Goal: Task Accomplishment & Management: Complete application form

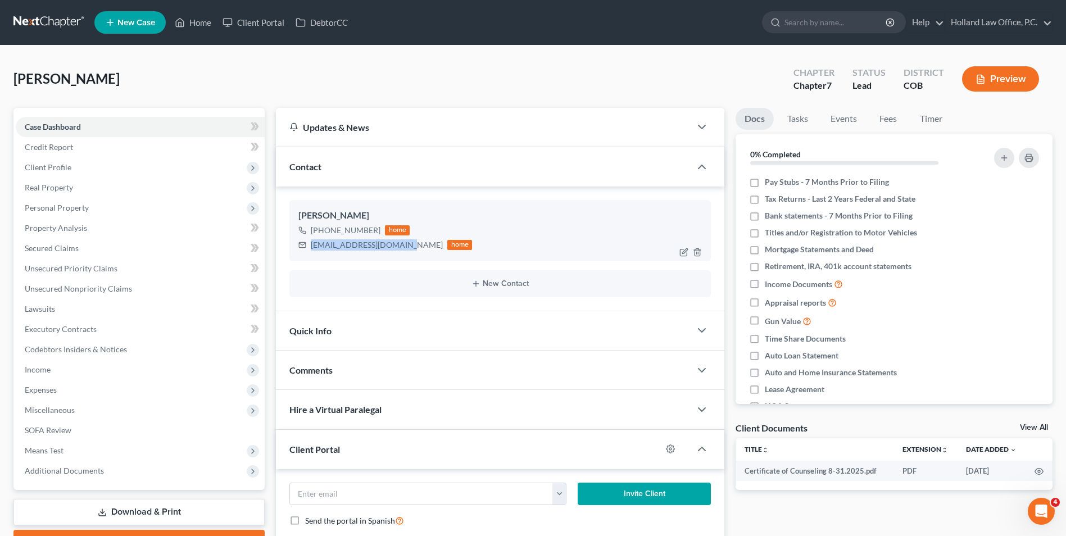
drag, startPoint x: 372, startPoint y: 231, endPoint x: 323, endPoint y: 234, distance: 49.5
click at [323, 234] on div "[PHONE_NUMBER]" at bounding box center [346, 230] width 70 height 11
drag, startPoint x: 349, startPoint y: 228, endPoint x: 359, endPoint y: 227, distance: 9.6
copy div "[PHONE_NUMBER]"
click at [173, 11] on ul "New Case Home Client Portal DebtorCC - No Result - See all results Or Press Ent…" at bounding box center [573, 22] width 958 height 29
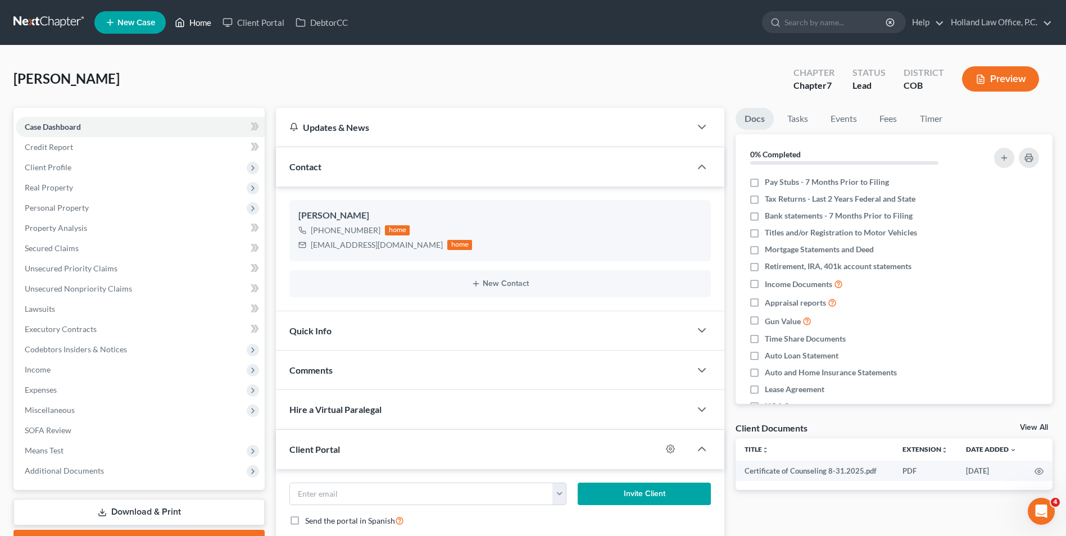
click at [186, 24] on link "Home" at bounding box center [193, 22] width 48 height 20
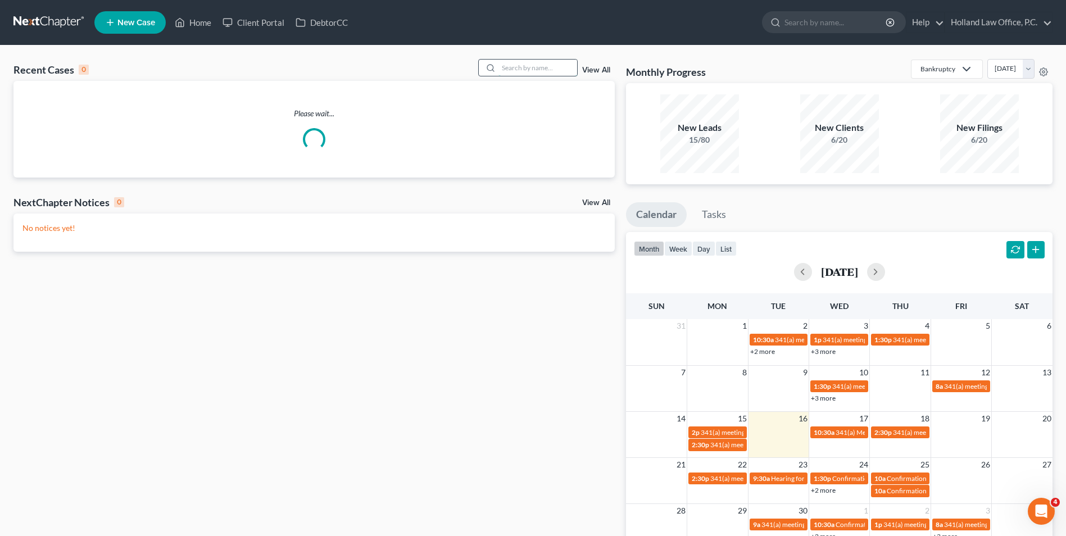
click at [512, 64] on input "search" at bounding box center [538, 68] width 79 height 16
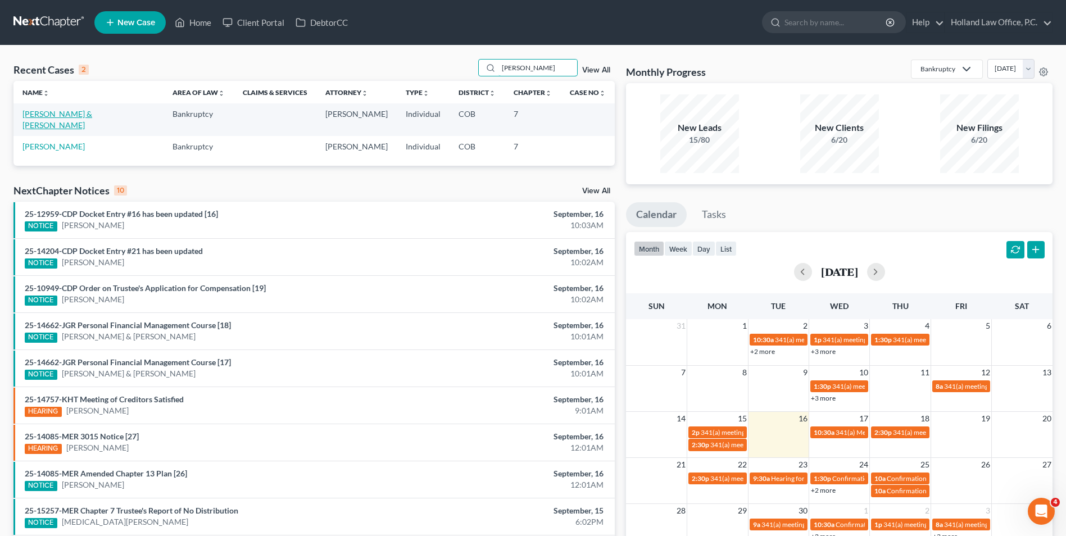
type input "[PERSON_NAME]"
click at [62, 118] on link "[PERSON_NAME] & [PERSON_NAME]" at bounding box center [57, 119] width 70 height 21
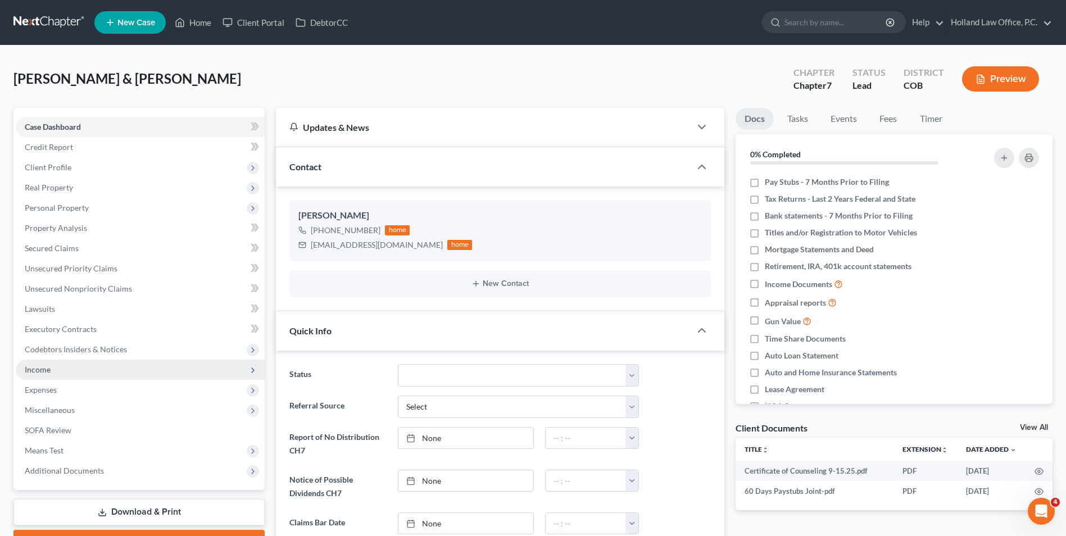
click at [67, 375] on span "Income" at bounding box center [140, 370] width 249 height 20
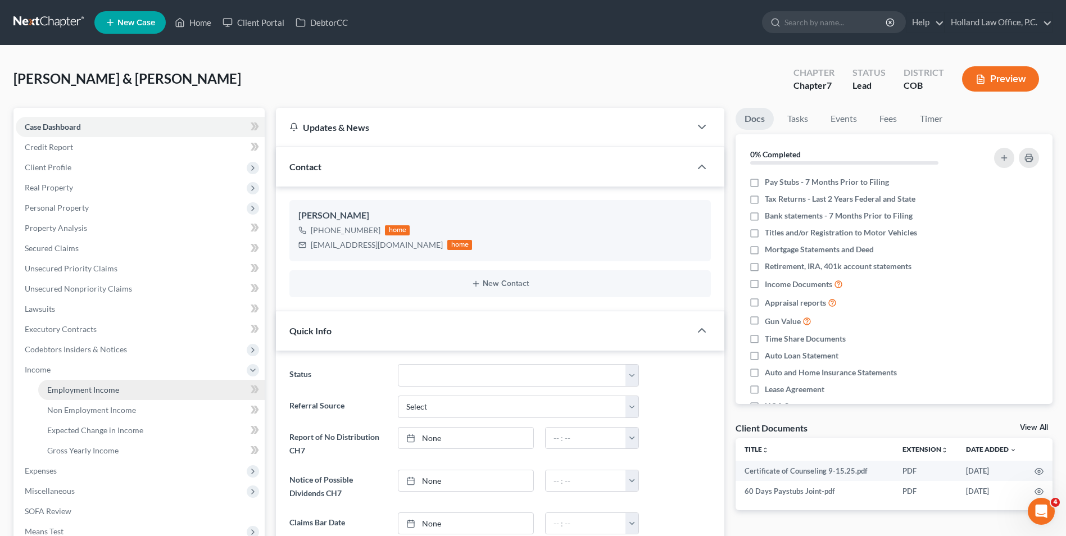
click at [56, 388] on span "Employment Income" at bounding box center [83, 390] width 72 height 10
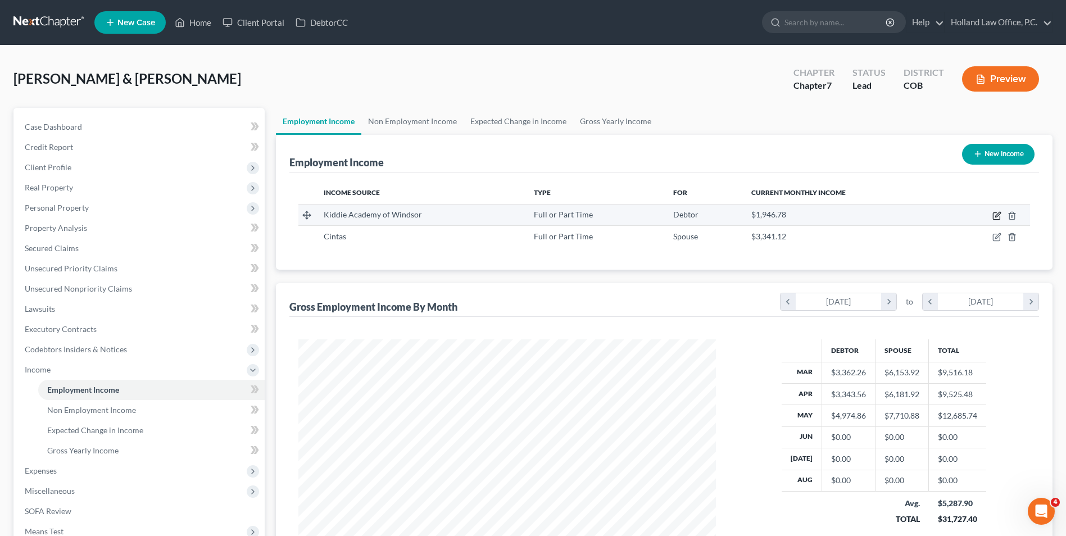
click at [997, 214] on icon "button" at bounding box center [997, 215] width 9 height 9
select select "0"
select select "5"
select select "2"
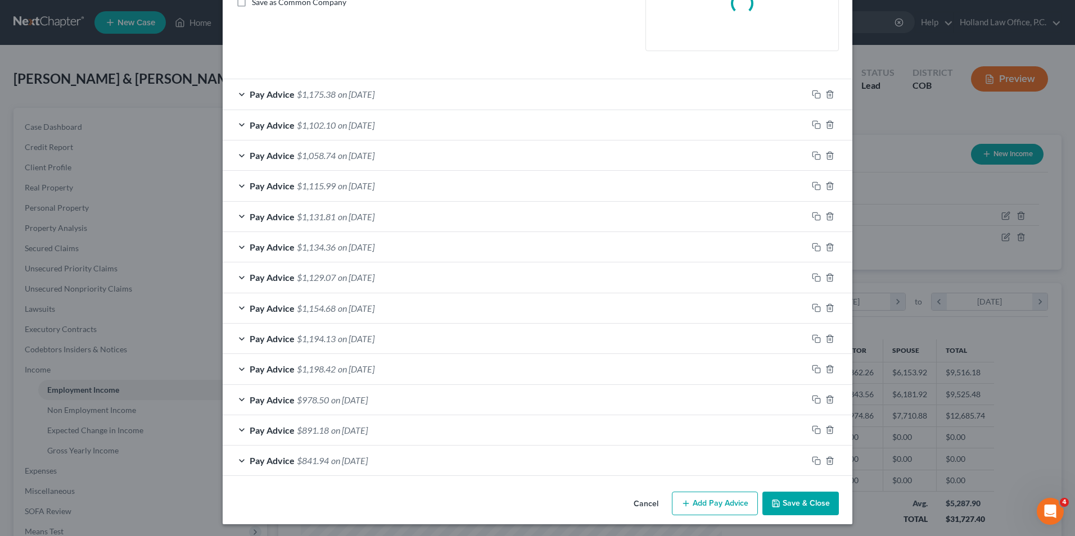
scroll to position [269, 0]
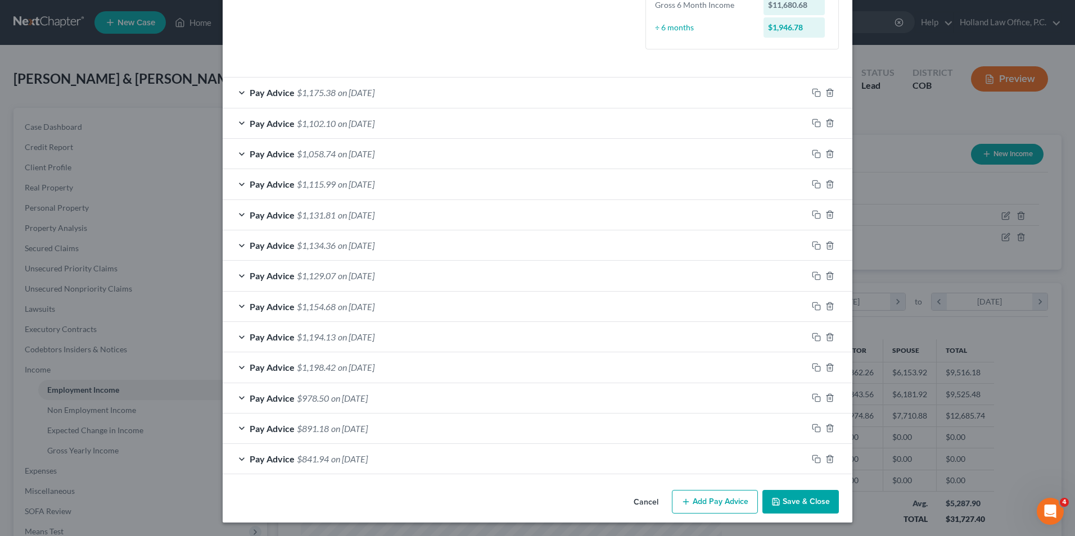
click at [729, 500] on button "Add Pay Advice" at bounding box center [715, 502] width 86 height 24
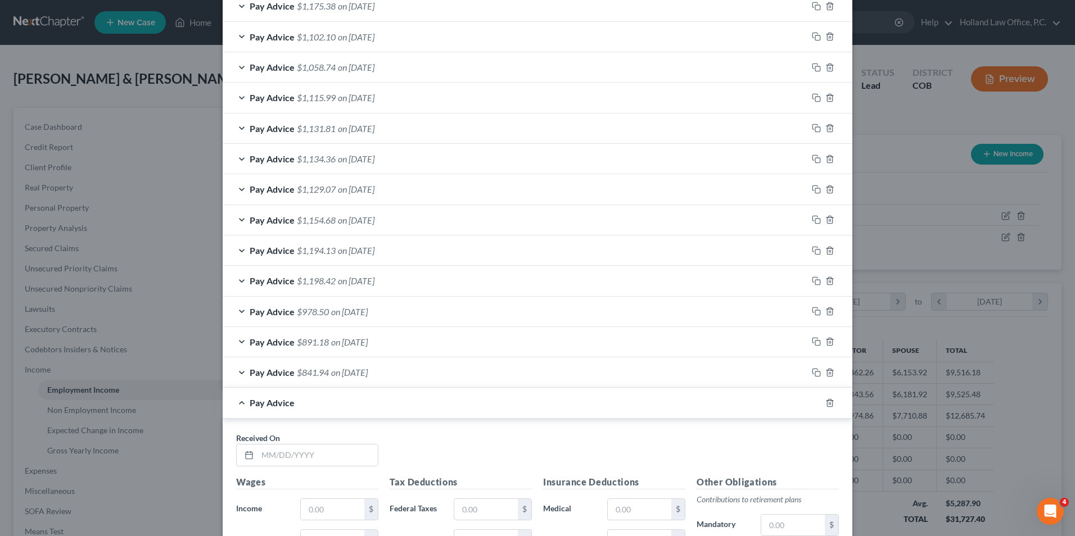
scroll to position [415, 0]
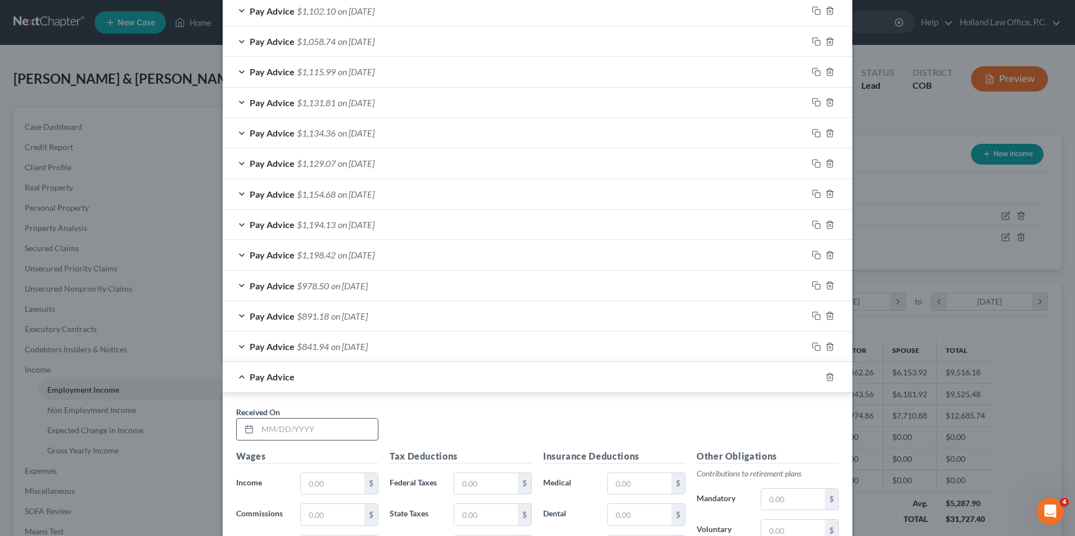
click at [313, 424] on input "text" at bounding box center [317, 429] width 120 height 21
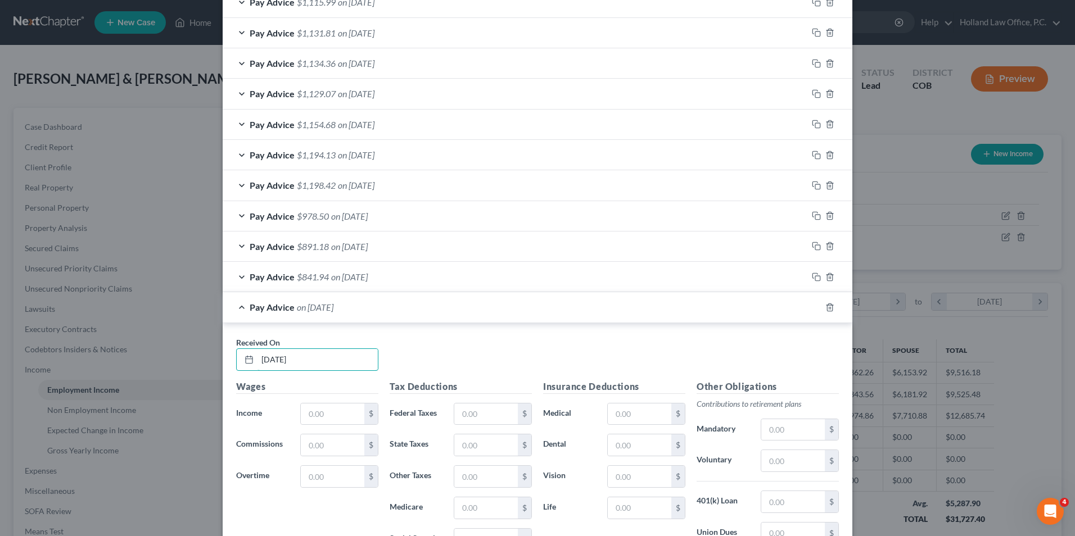
scroll to position [583, 0]
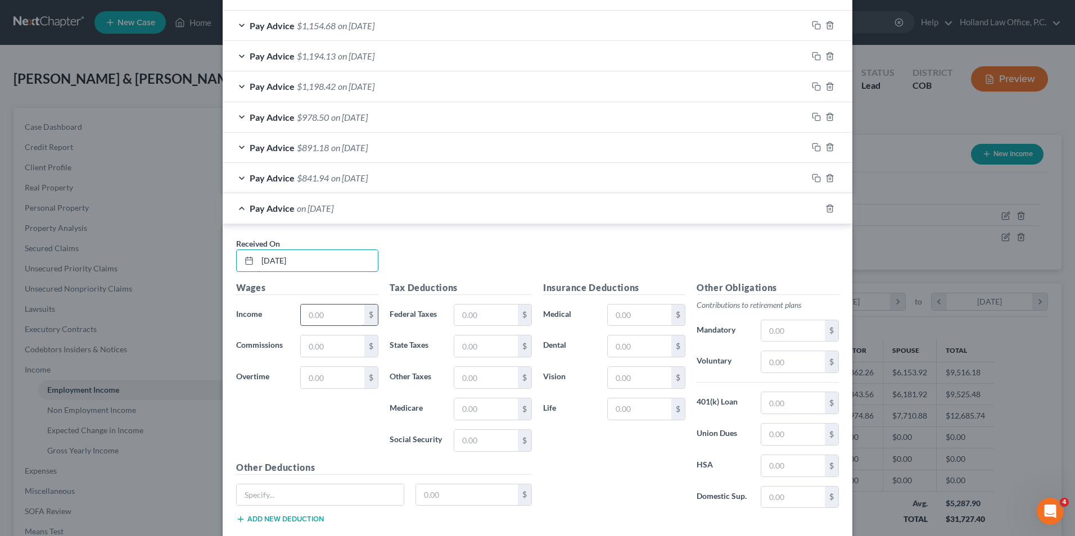
type input "[DATE]"
click at [337, 315] on input "text" at bounding box center [333, 315] width 64 height 21
click at [330, 315] on input "text" at bounding box center [333, 315] width 64 height 21
type input "1,673.98"
click at [467, 319] on input "text" at bounding box center [486, 315] width 64 height 21
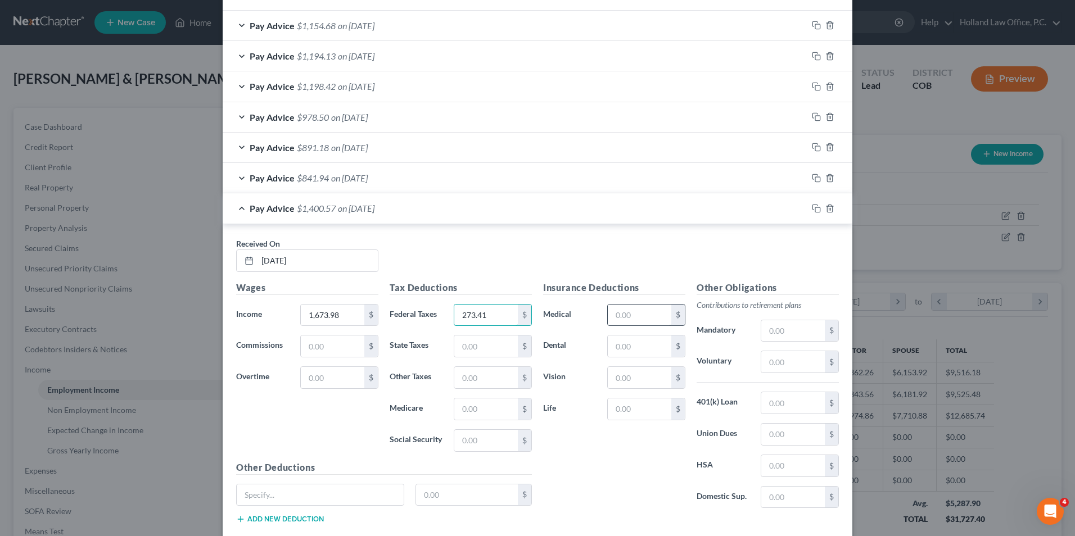
type input "273.41"
click at [649, 311] on input "text" at bounding box center [640, 315] width 64 height 21
type input "275.22"
click at [423, 211] on div "Pay Advice $1,125.35 on [DATE]" at bounding box center [515, 208] width 585 height 30
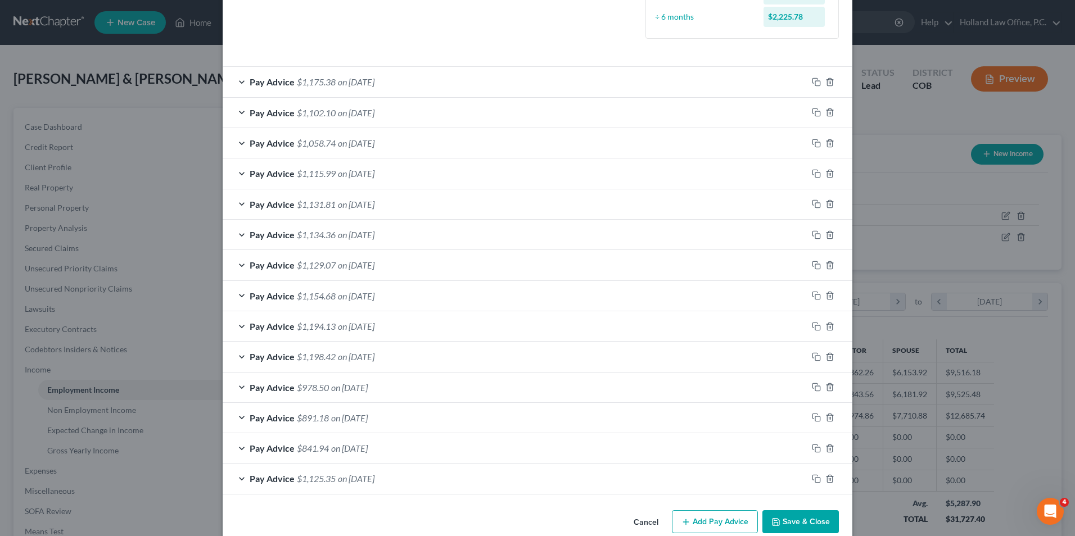
scroll to position [333, 0]
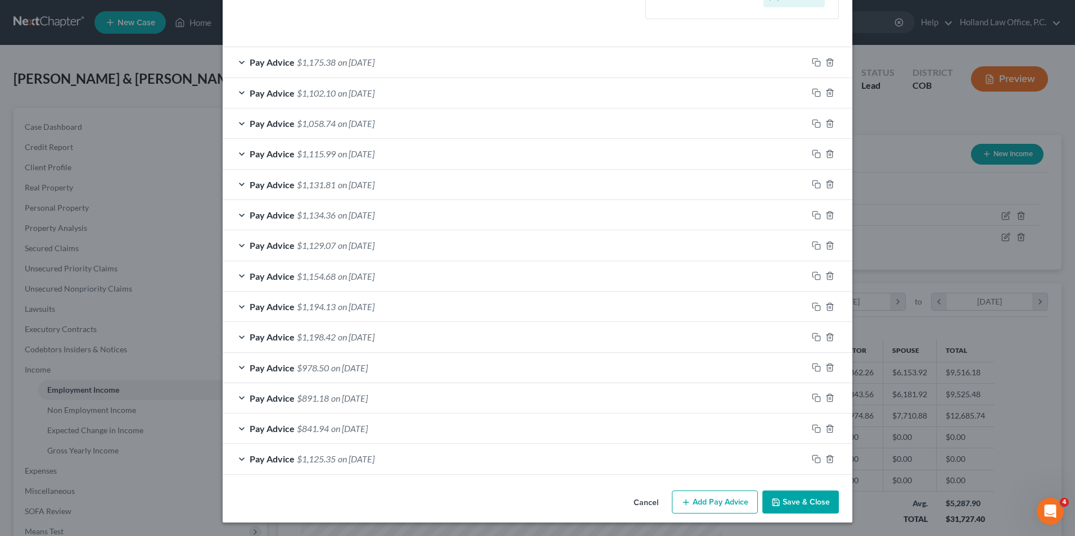
click at [707, 503] on button "Add Pay Advice" at bounding box center [715, 503] width 86 height 24
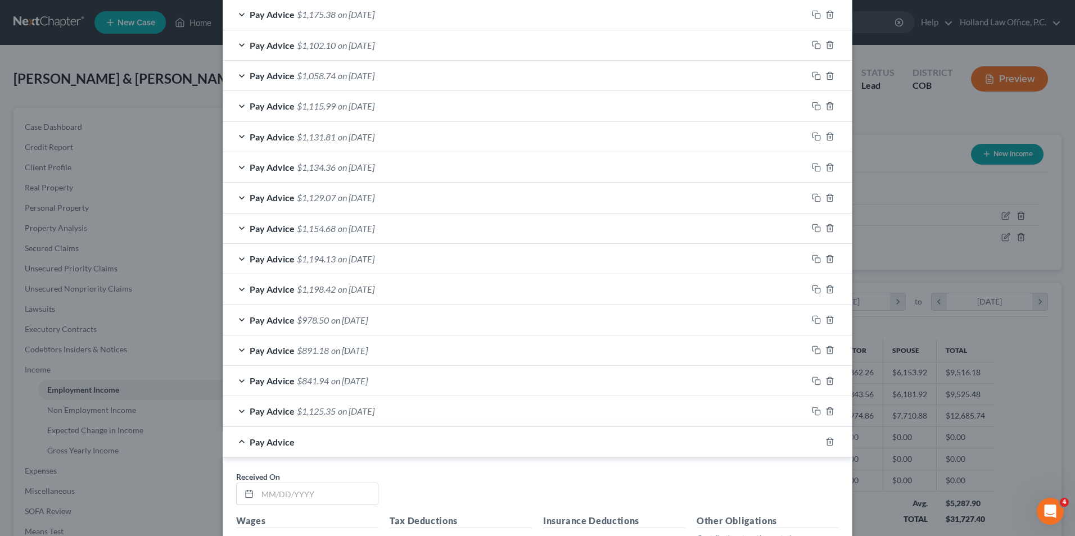
scroll to position [445, 0]
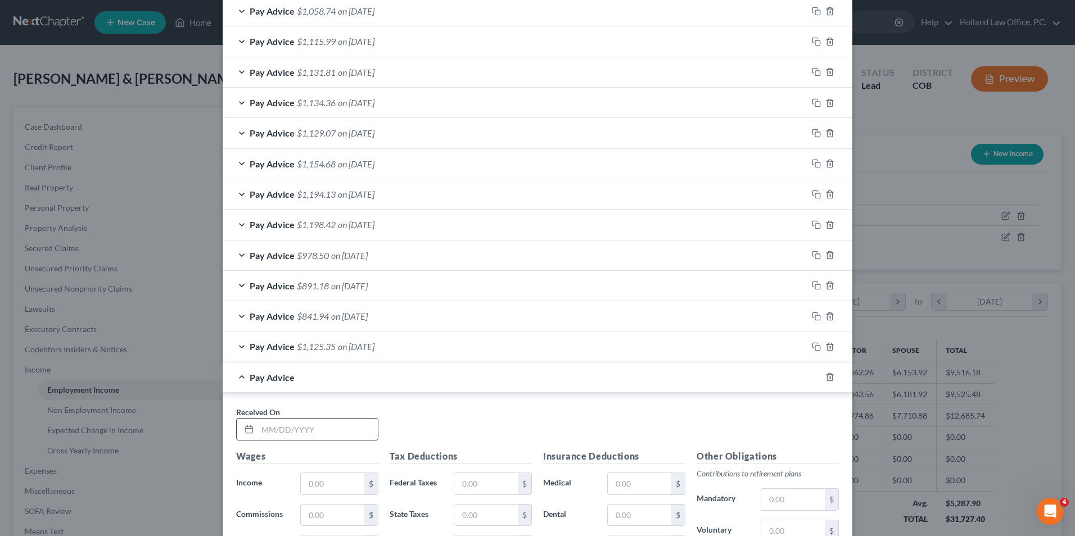
click at [279, 426] on input "text" at bounding box center [317, 429] width 120 height 21
type input "[DATE]"
click at [325, 483] on input "text" at bounding box center [333, 483] width 64 height 21
type input "1,412.62"
click at [467, 480] on input "text" at bounding box center [486, 483] width 64 height 21
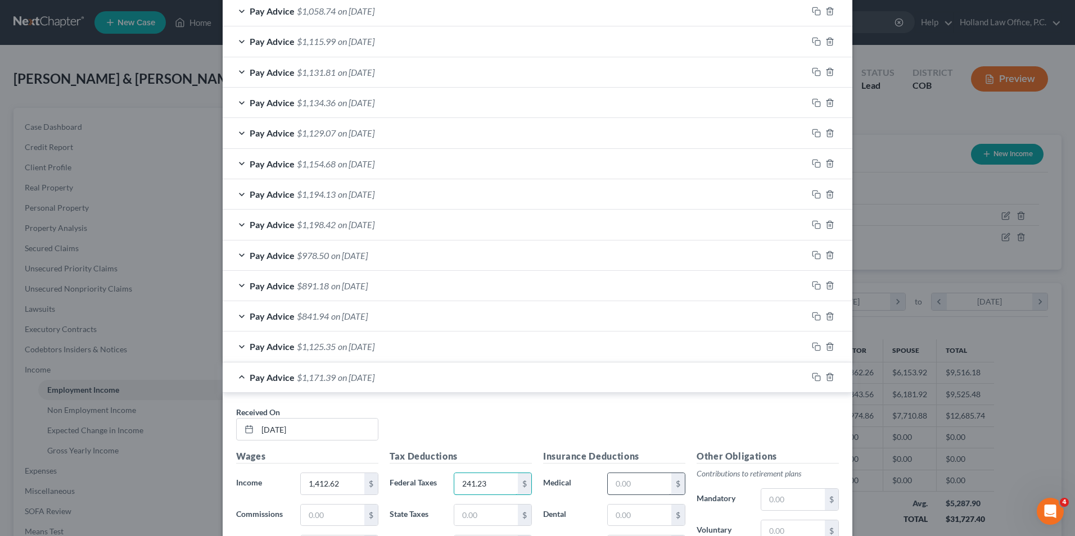
type input "241.23"
click at [634, 488] on input "text" at bounding box center [640, 483] width 64 height 21
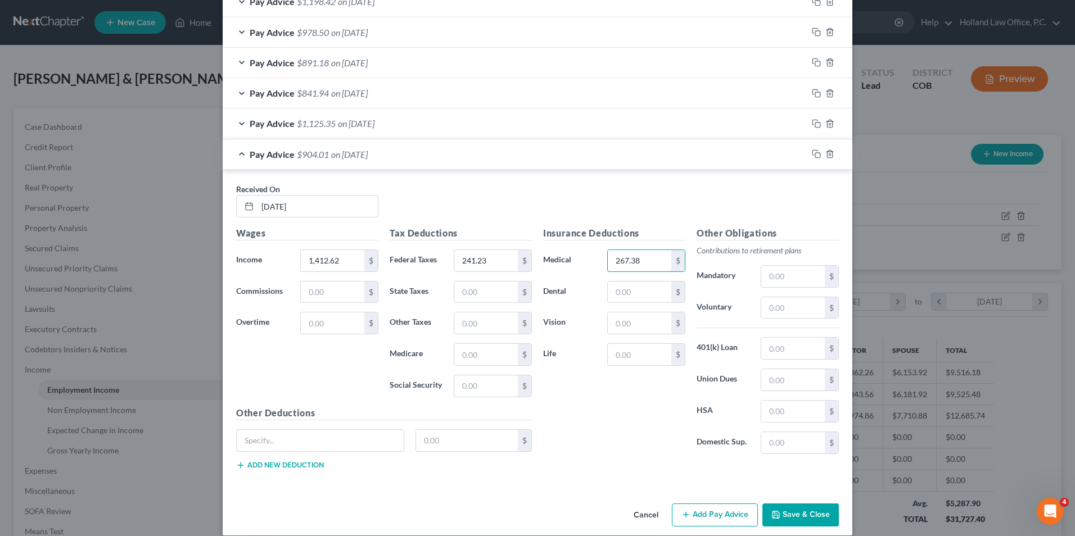
scroll to position [670, 0]
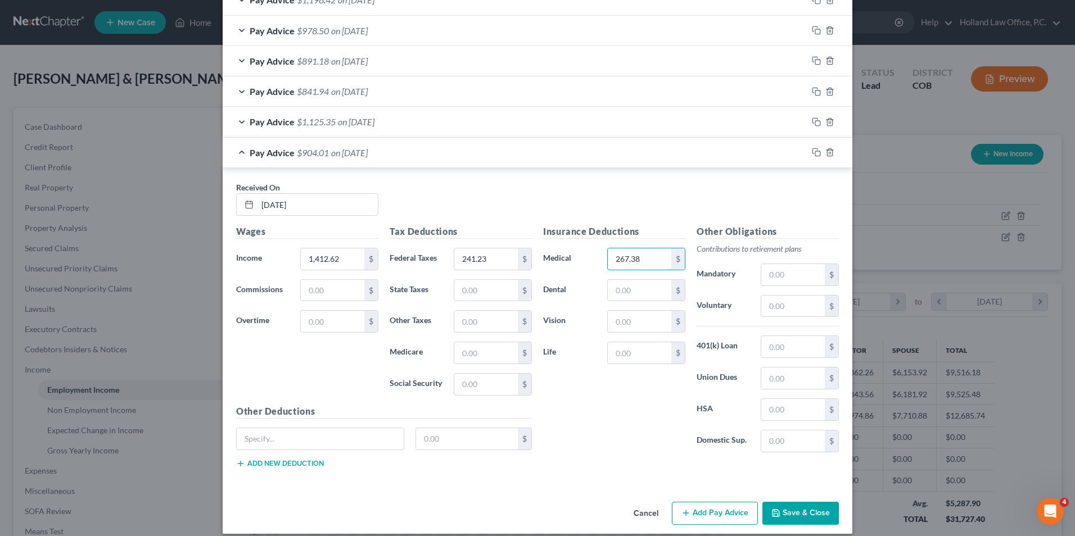
type input "267.38"
click at [686, 512] on line "button" at bounding box center [686, 513] width 0 height 5
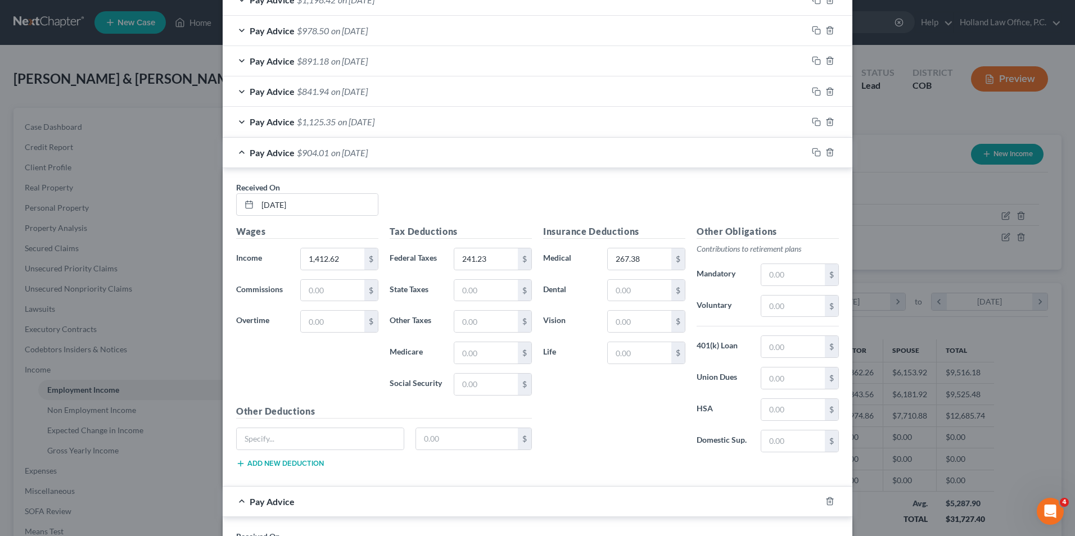
click at [458, 142] on div "Pay Advice $904.01 on [DATE]" at bounding box center [515, 153] width 585 height 30
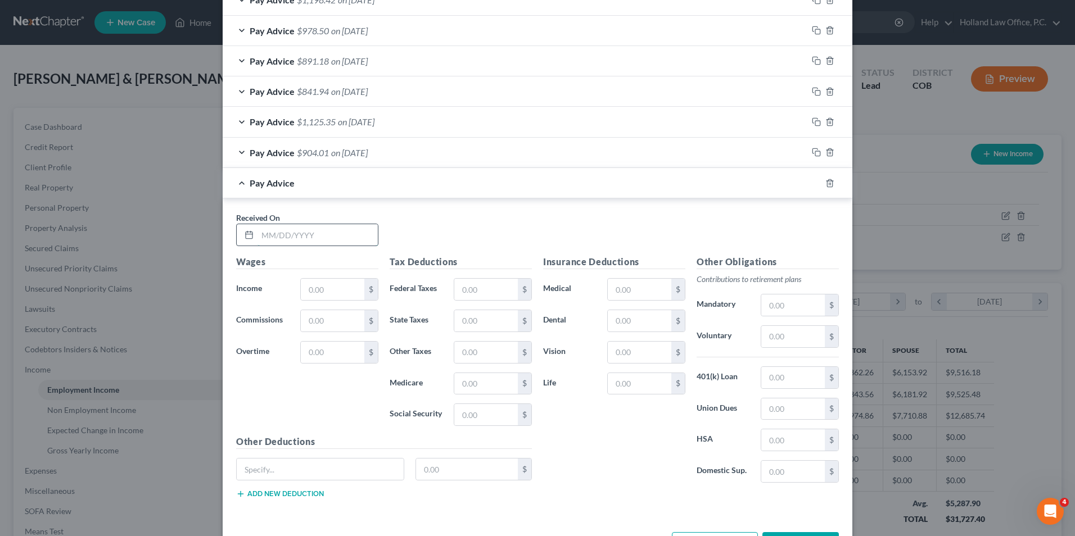
click at [311, 244] on input "text" at bounding box center [317, 234] width 120 height 21
click at [303, 236] on input "text" at bounding box center [317, 234] width 120 height 21
type input "[DATE]"
click at [333, 286] on input "text" at bounding box center [333, 289] width 64 height 21
type input "1,617.22"
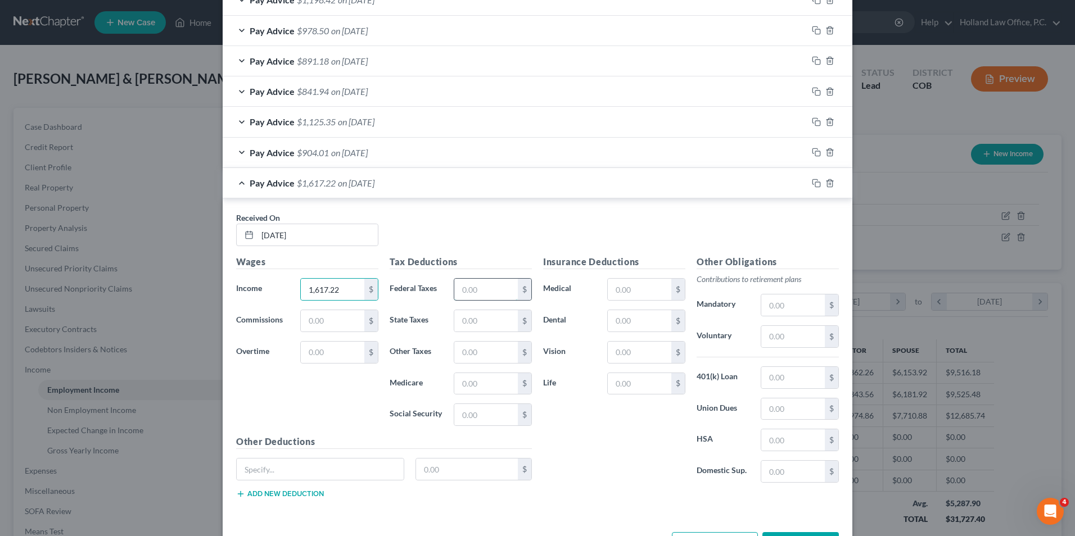
click at [460, 287] on input "text" at bounding box center [486, 289] width 64 height 21
type input "266.81"
click at [635, 284] on input "text" at bounding box center [640, 289] width 64 height 21
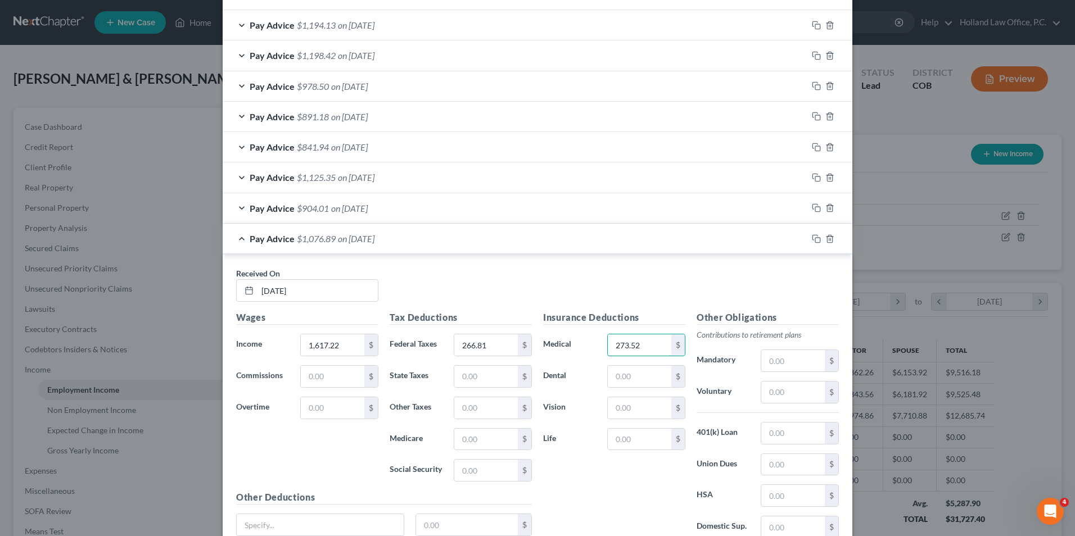
scroll to position [600, 0]
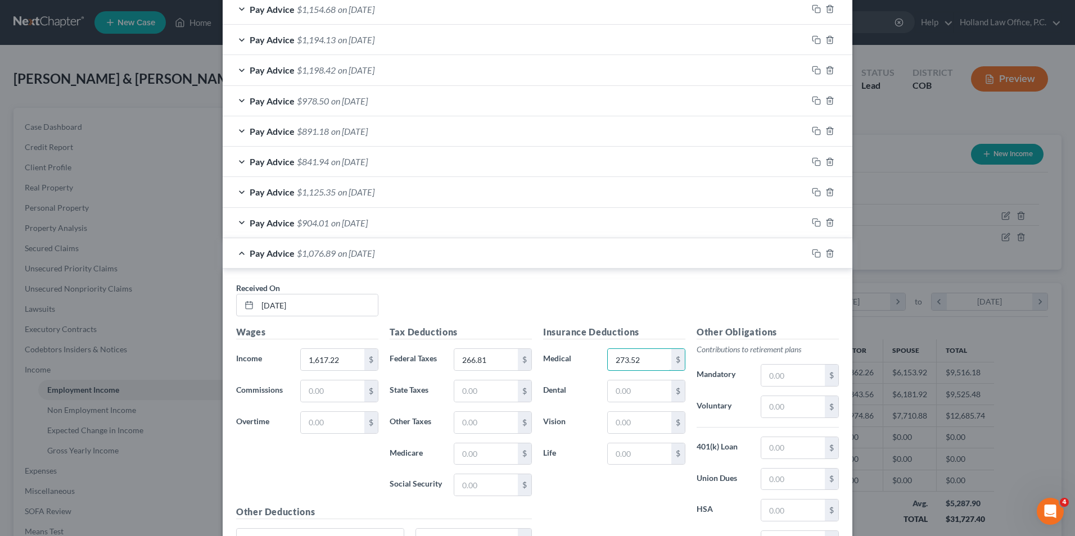
type input "273.52"
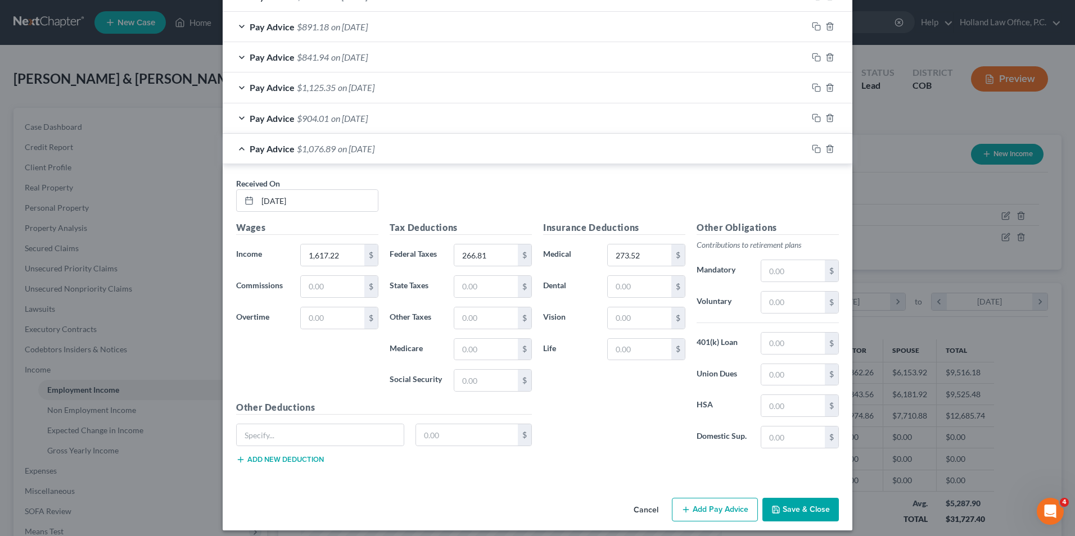
scroll to position [712, 0]
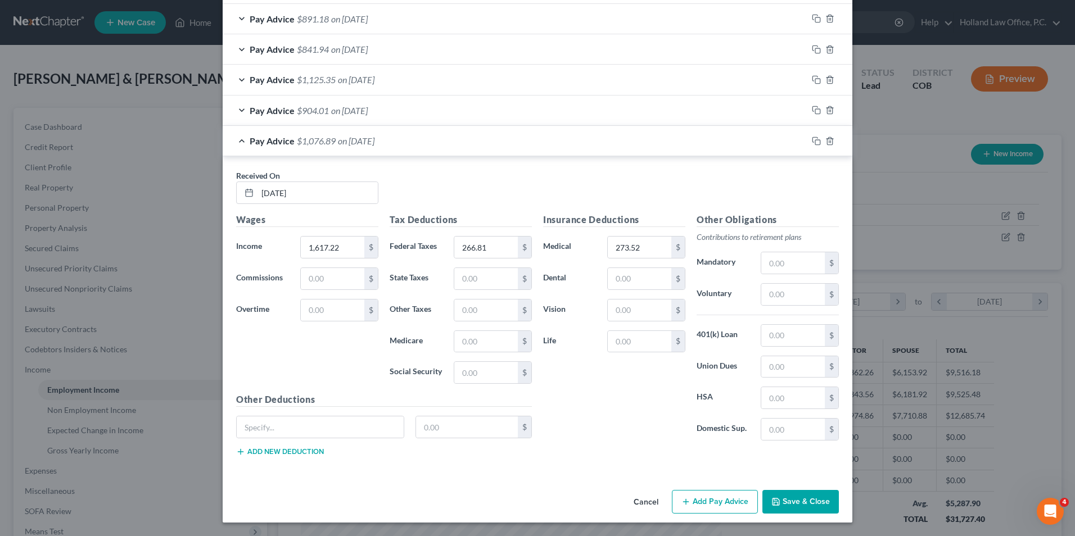
click at [695, 501] on button "Add Pay Advice" at bounding box center [715, 502] width 86 height 24
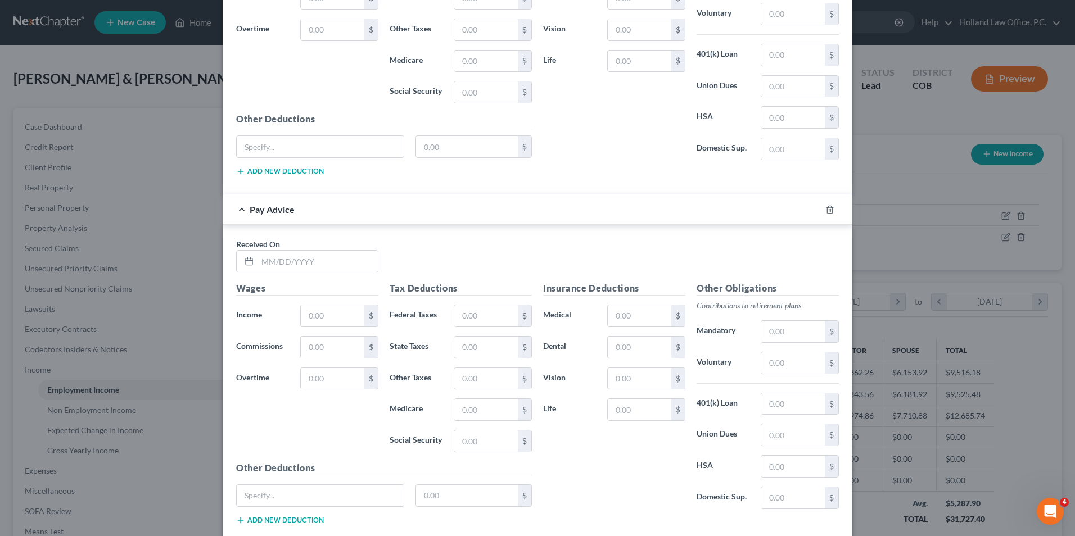
scroll to position [993, 0]
click at [296, 260] on input "text" at bounding box center [317, 260] width 120 height 21
type input "[DATE]"
click at [315, 310] on input "text" at bounding box center [333, 315] width 64 height 21
type input "1,642.30"
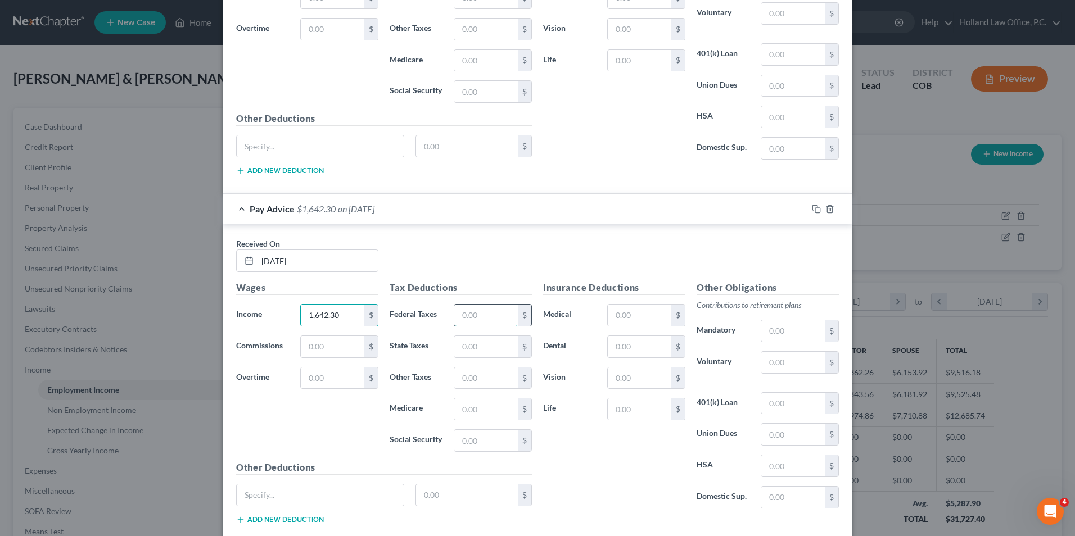
click at [479, 318] on input "text" at bounding box center [486, 315] width 64 height 21
type input "269.83"
click at [639, 321] on input "text" at bounding box center [640, 315] width 64 height 21
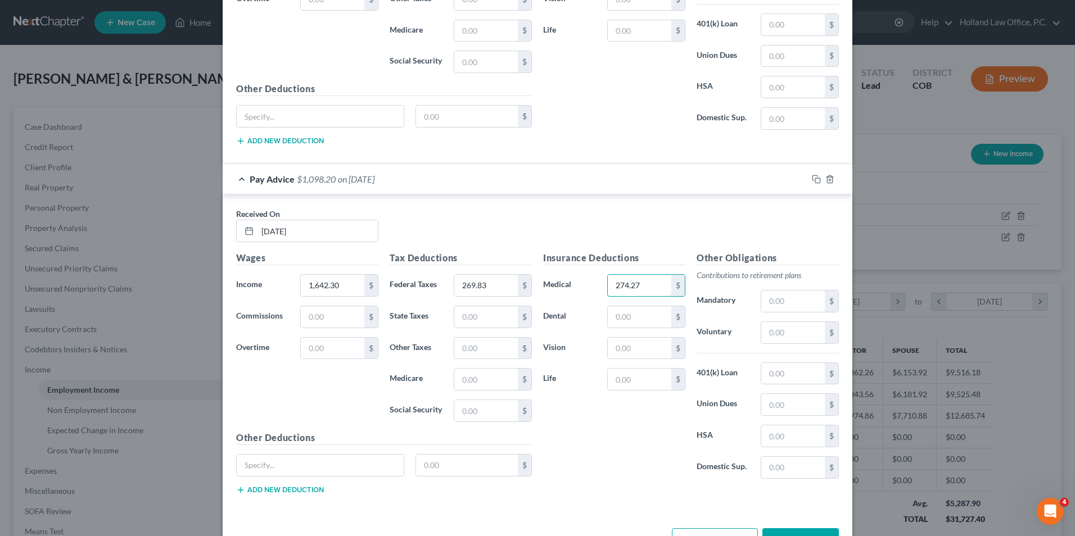
scroll to position [1049, 0]
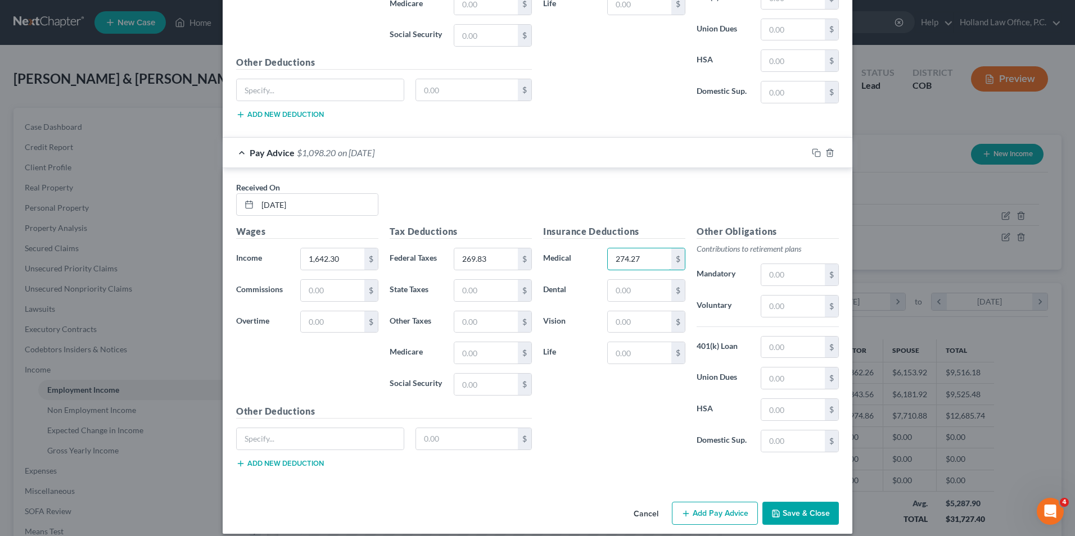
type input "274.27"
click at [728, 512] on button "Add Pay Advice" at bounding box center [715, 514] width 86 height 24
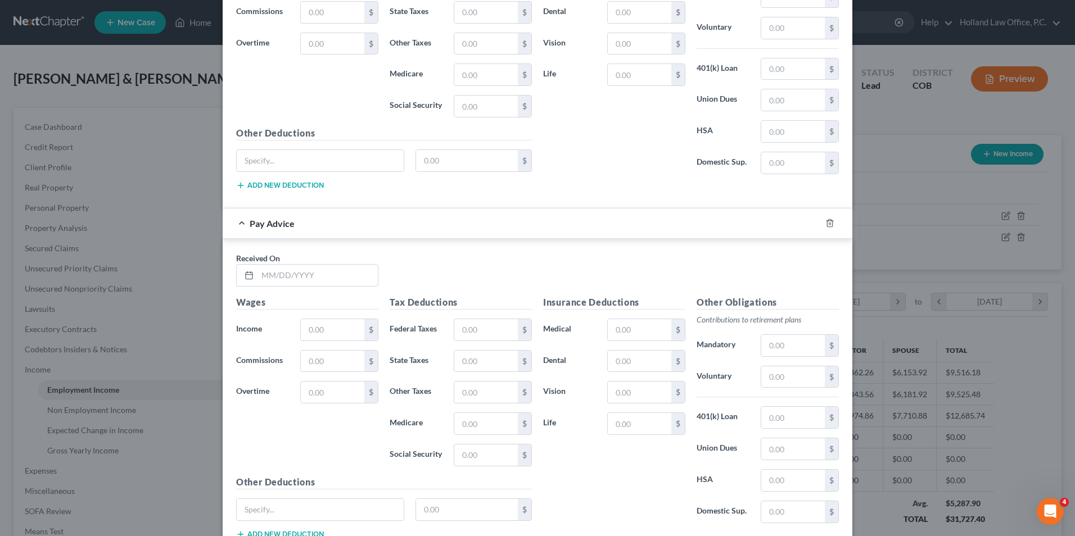
scroll to position [1331, 0]
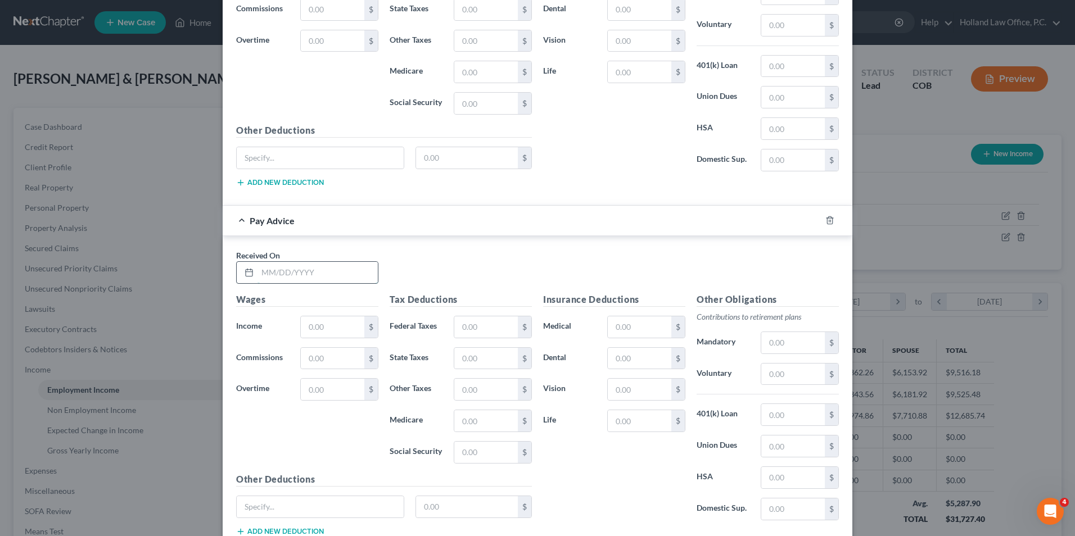
click at [277, 278] on input "text" at bounding box center [317, 272] width 120 height 21
type input "[DATE]"
click at [318, 322] on input "text" at bounding box center [333, 326] width 64 height 21
type input "2"
type input "1,676.88"
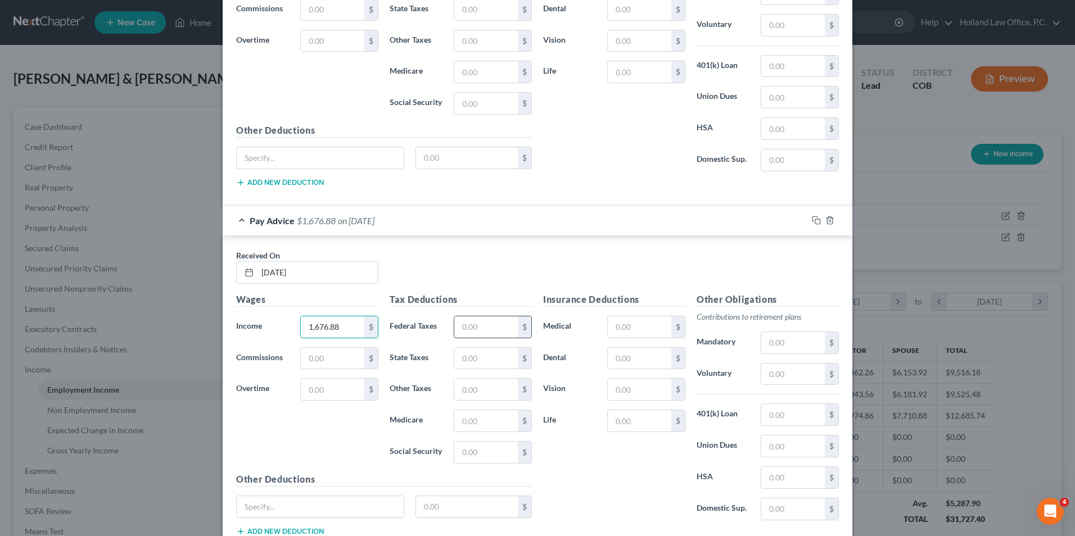
click at [490, 338] on div "Tax Deductions Federal Taxes $ State Taxes $ Other Taxes $ Medicare $ Social Se…" at bounding box center [460, 383] width 153 height 180
click at [490, 331] on input "text" at bounding box center [486, 326] width 64 height 21
type input "273.65"
click at [644, 322] on input "text" at bounding box center [640, 326] width 64 height 21
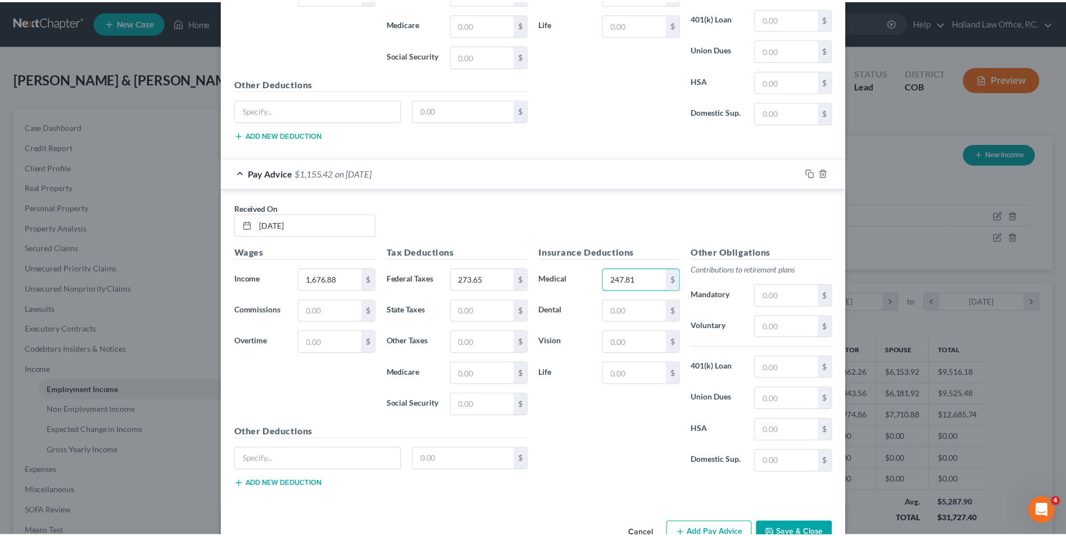
scroll to position [1387, 0]
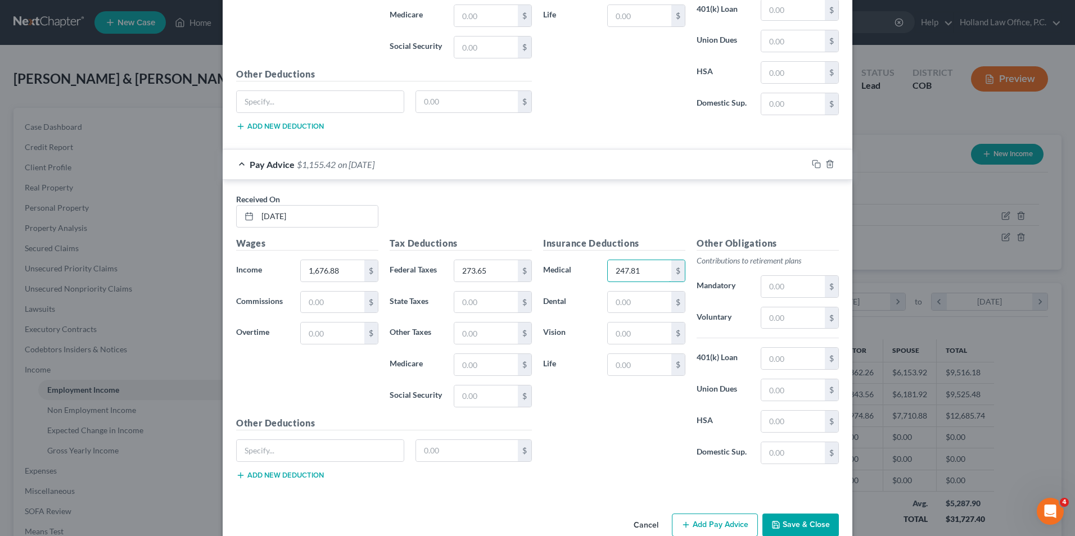
type input "247.81"
click at [789, 523] on button "Save & Close" at bounding box center [800, 526] width 76 height 24
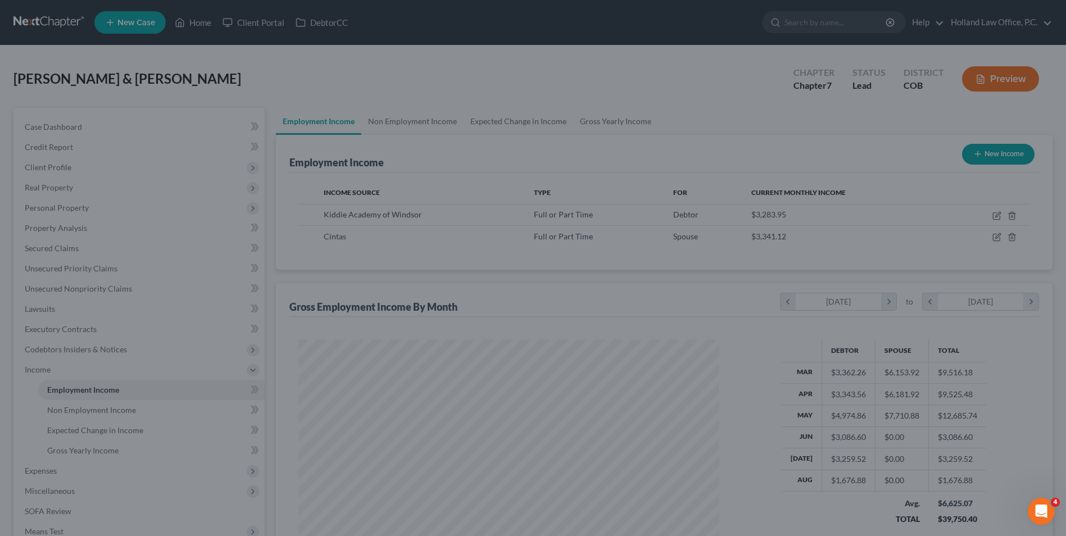
scroll to position [561922, 561691]
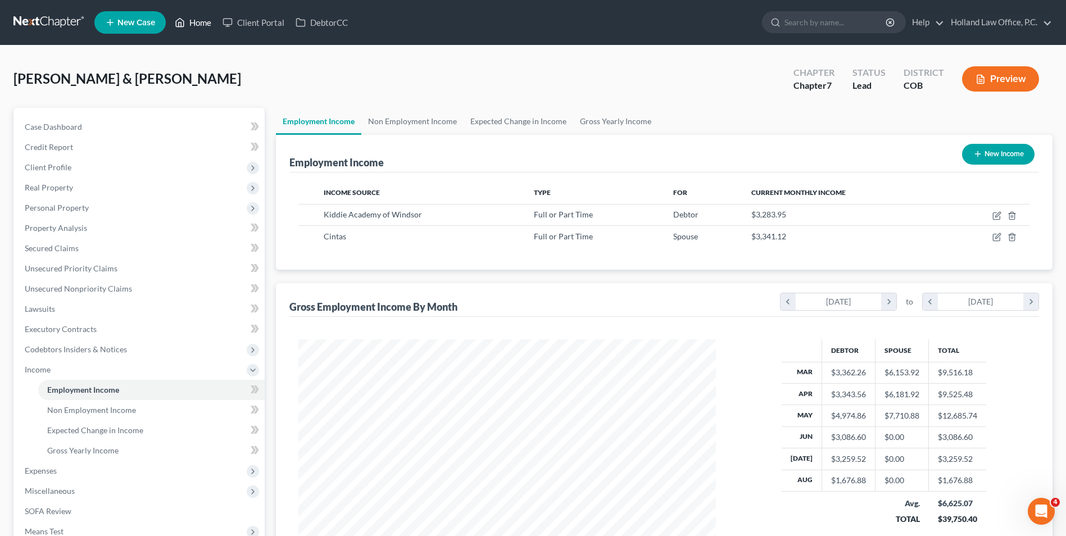
click at [183, 17] on icon at bounding box center [180, 22] width 10 height 13
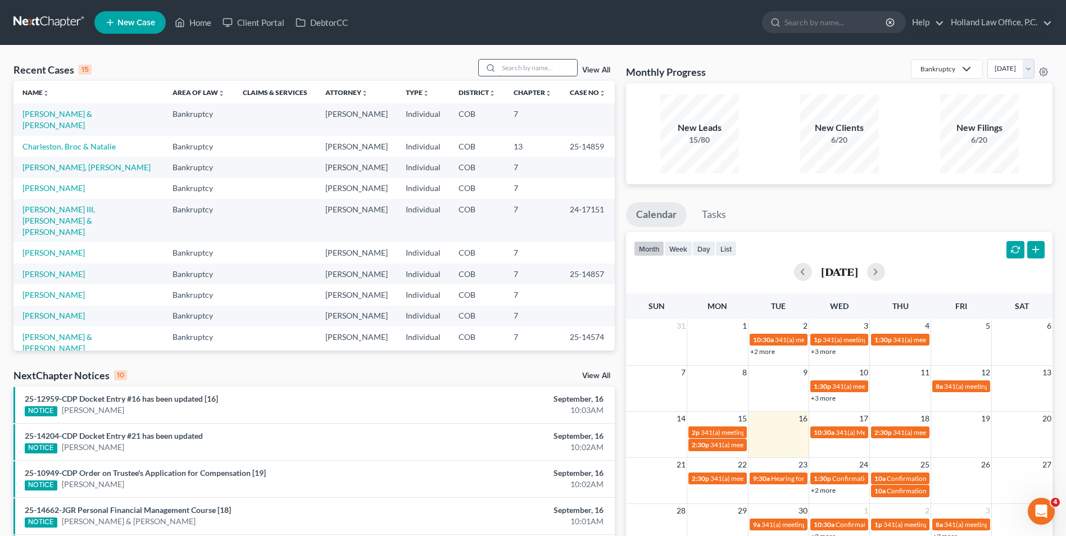
click at [534, 70] on input "search" at bounding box center [538, 68] width 79 height 16
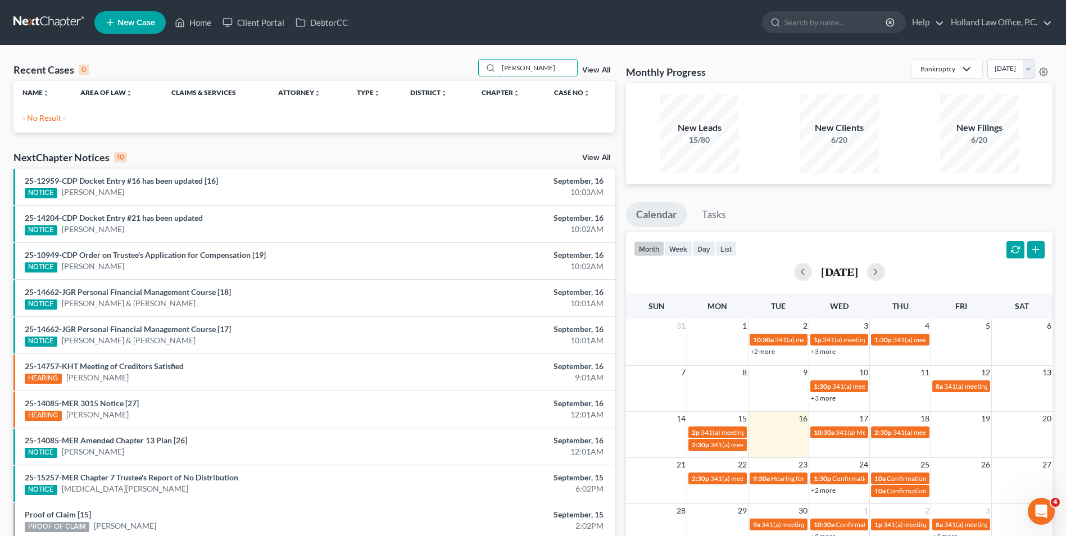
drag, startPoint x: 524, startPoint y: 66, endPoint x: 440, endPoint y: 70, distance: 85.0
click at [440, 70] on div "Recent Cases 0 [PERSON_NAME] View All" at bounding box center [313, 70] width 601 height 22
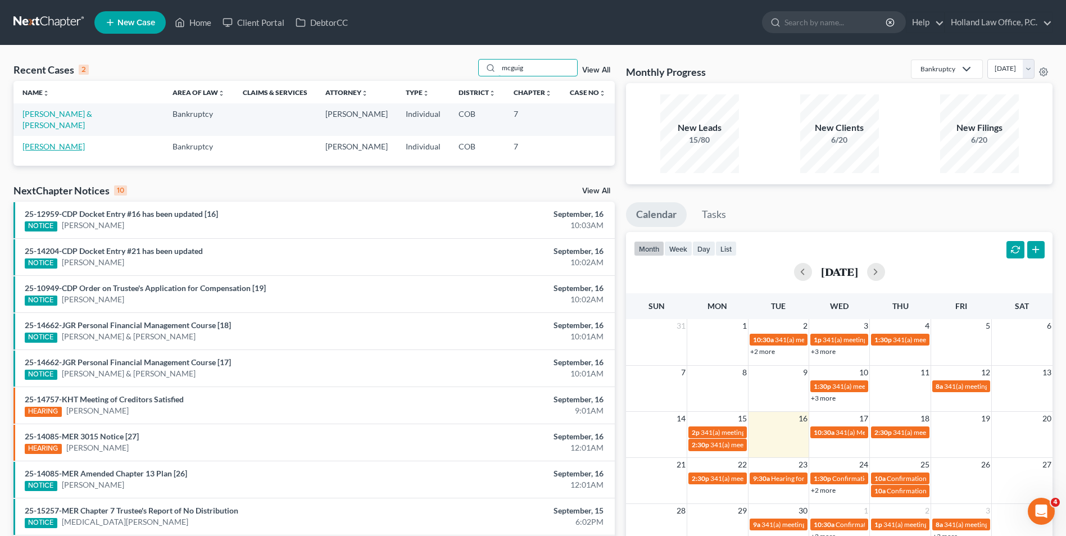
type input "mcguig"
click at [58, 142] on link "[PERSON_NAME]" at bounding box center [53, 147] width 62 height 10
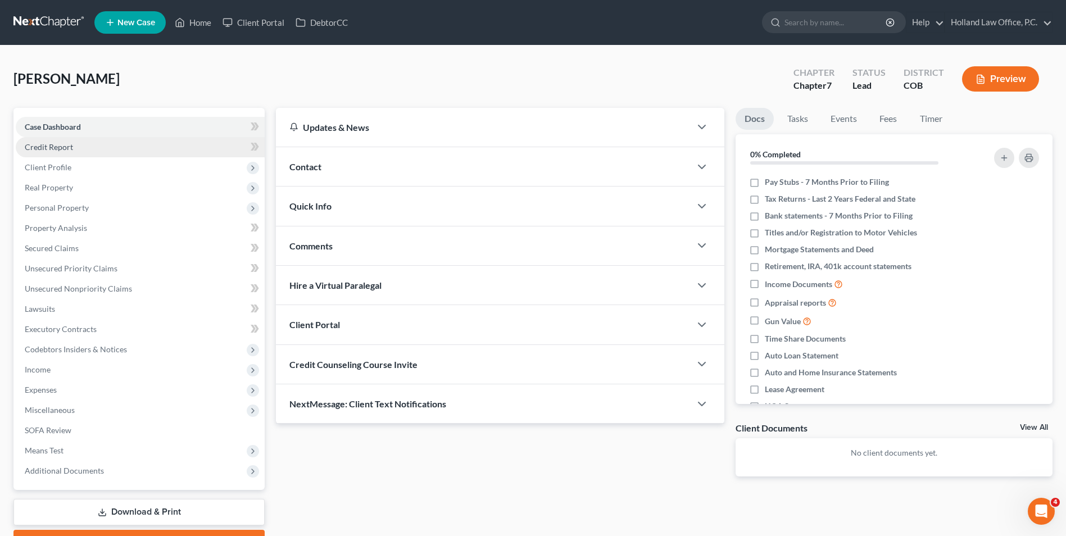
click at [74, 151] on link "Credit Report" at bounding box center [140, 147] width 249 height 20
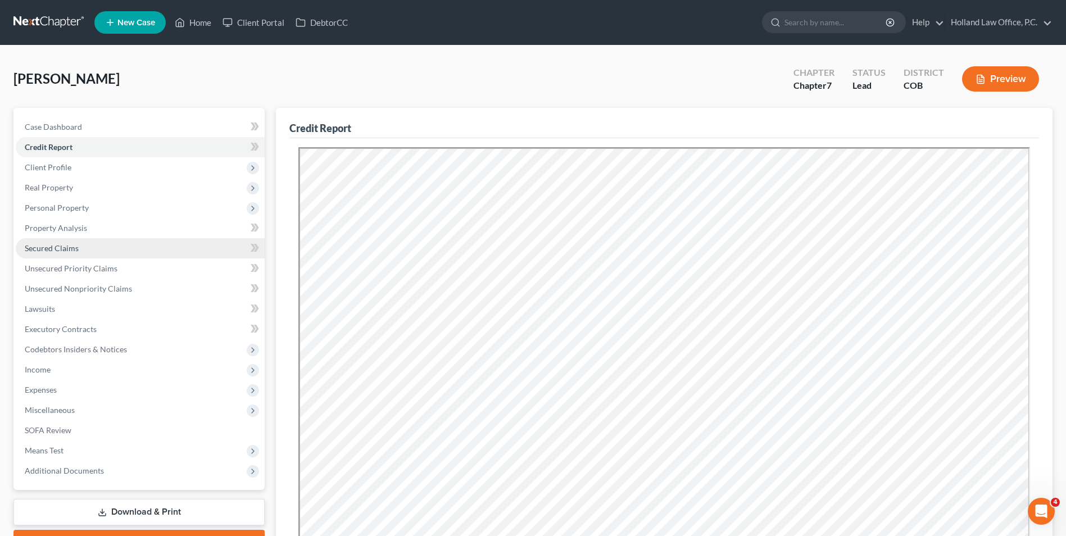
click at [71, 246] on span "Secured Claims" at bounding box center [52, 248] width 54 height 10
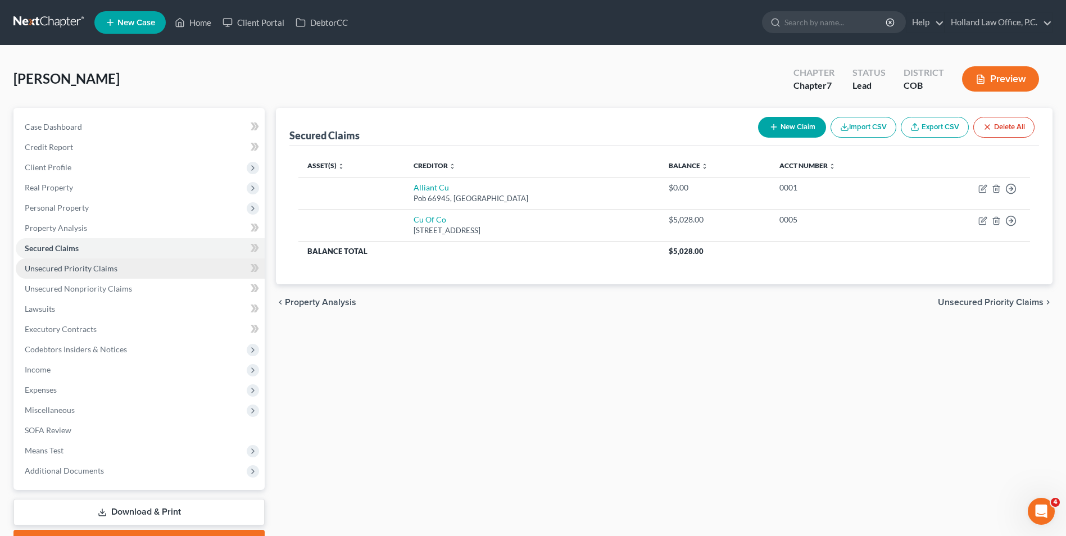
click at [91, 273] on link "Unsecured Priority Claims" at bounding box center [140, 269] width 249 height 20
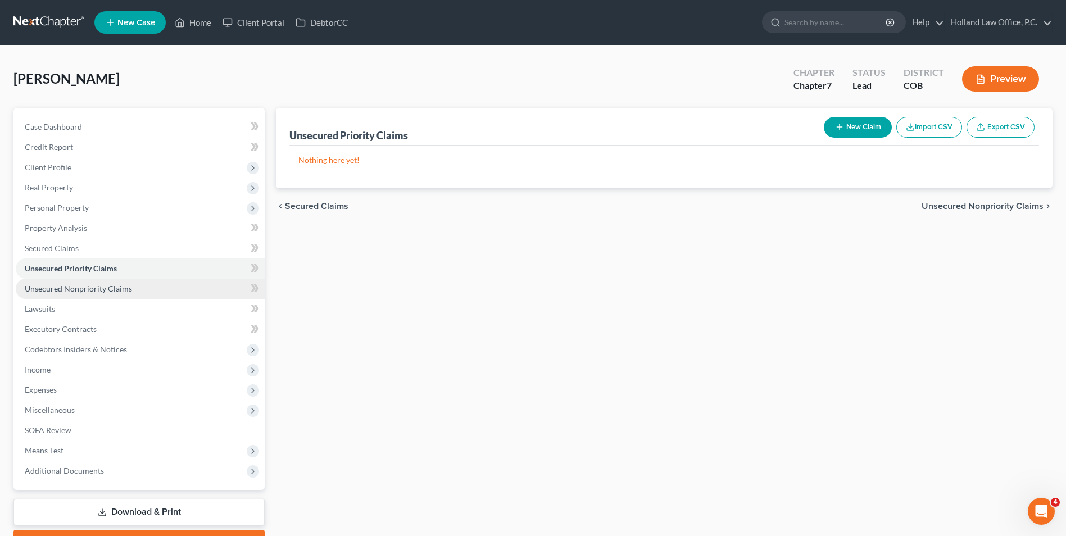
click at [97, 289] on span "Unsecured Nonpriority Claims" at bounding box center [78, 289] width 107 height 10
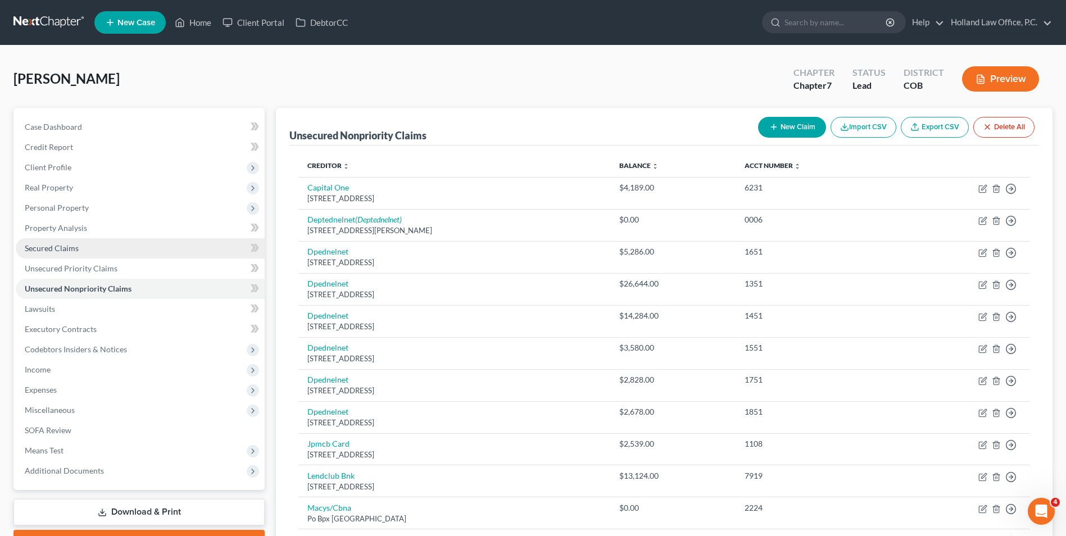
click at [61, 249] on span "Secured Claims" at bounding box center [52, 248] width 54 height 10
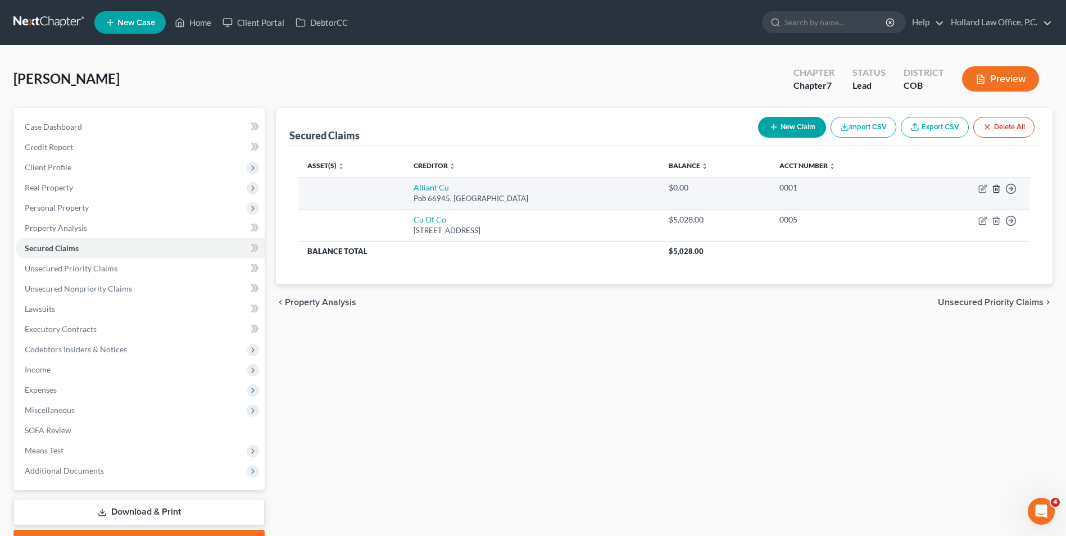
click at [996, 189] on line "button" at bounding box center [996, 189] width 0 height 2
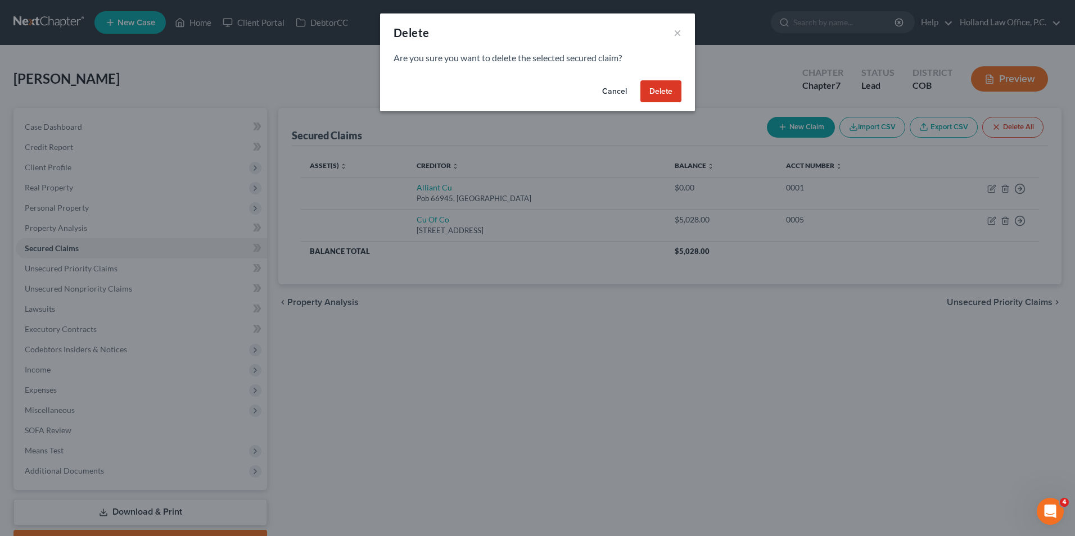
click at [650, 88] on button "Delete" at bounding box center [660, 91] width 41 height 22
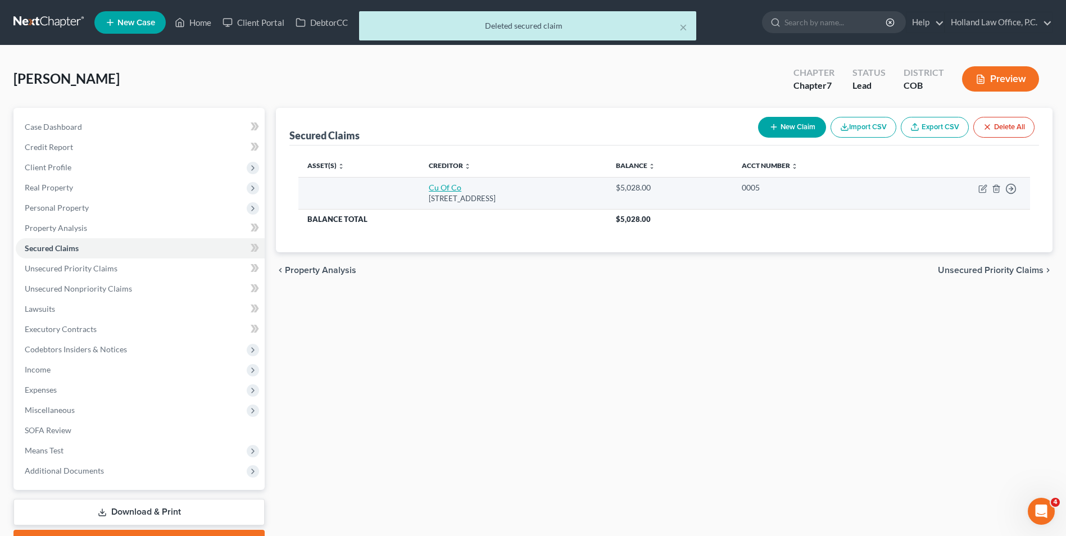
click at [432, 186] on link "Cu Of Co" at bounding box center [445, 188] width 33 height 10
select select "5"
select select "0"
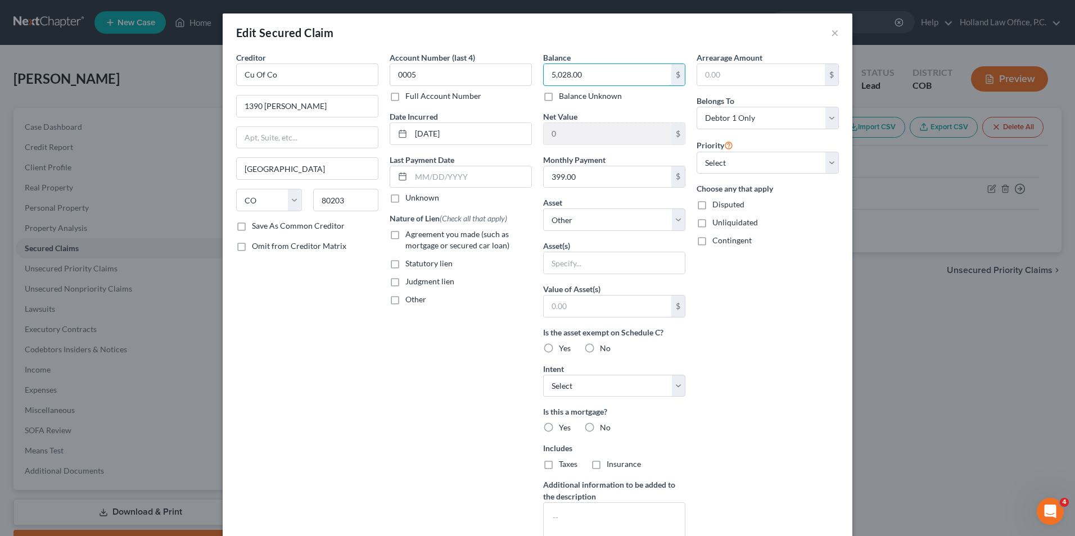
scroll to position [97, 0]
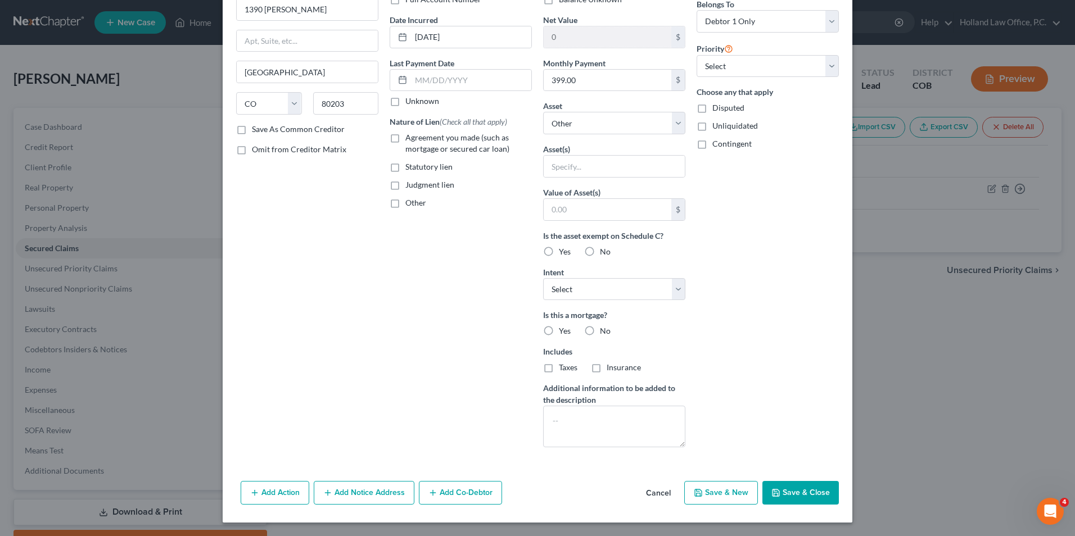
click at [799, 494] on button "Save & Close" at bounding box center [800, 493] width 76 height 24
select select
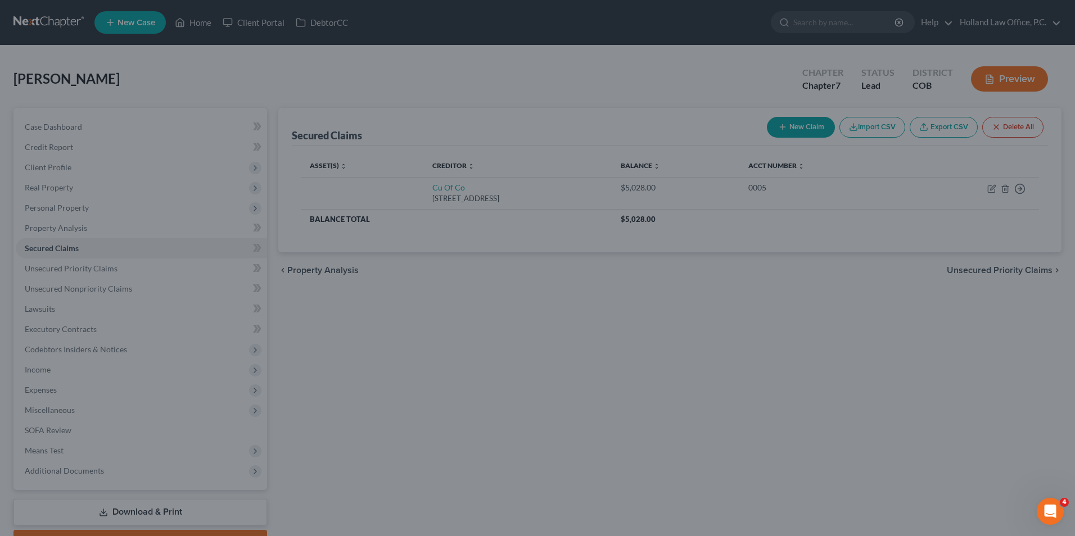
scroll to position [0, 0]
type input "0"
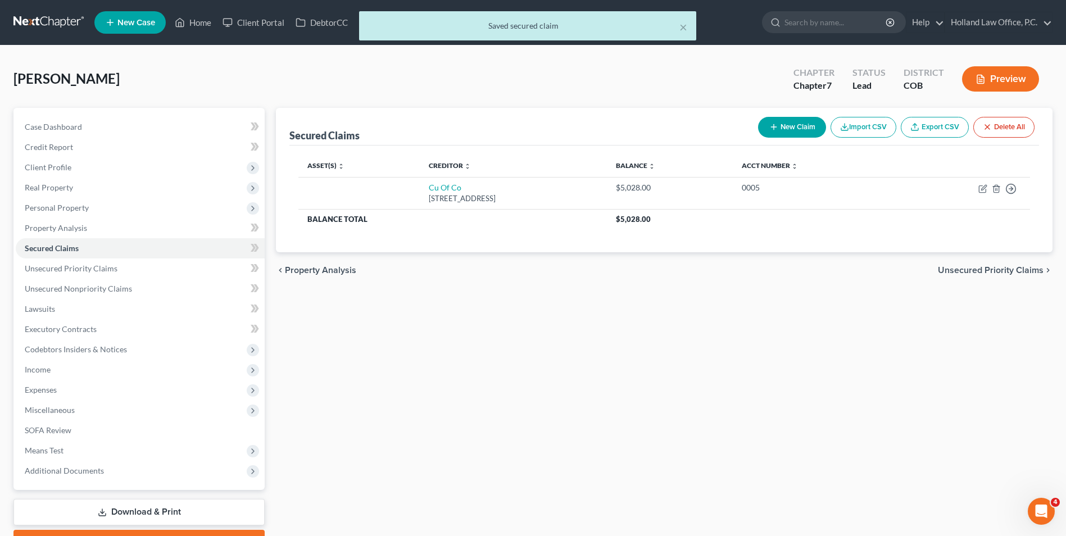
click at [193, 27] on div "× Saved secured claim" at bounding box center [527, 28] width 1066 height 35
click at [201, 23] on div "× Saved secured claim" at bounding box center [527, 28] width 1066 height 35
click at [195, 29] on link "Home" at bounding box center [193, 22] width 48 height 20
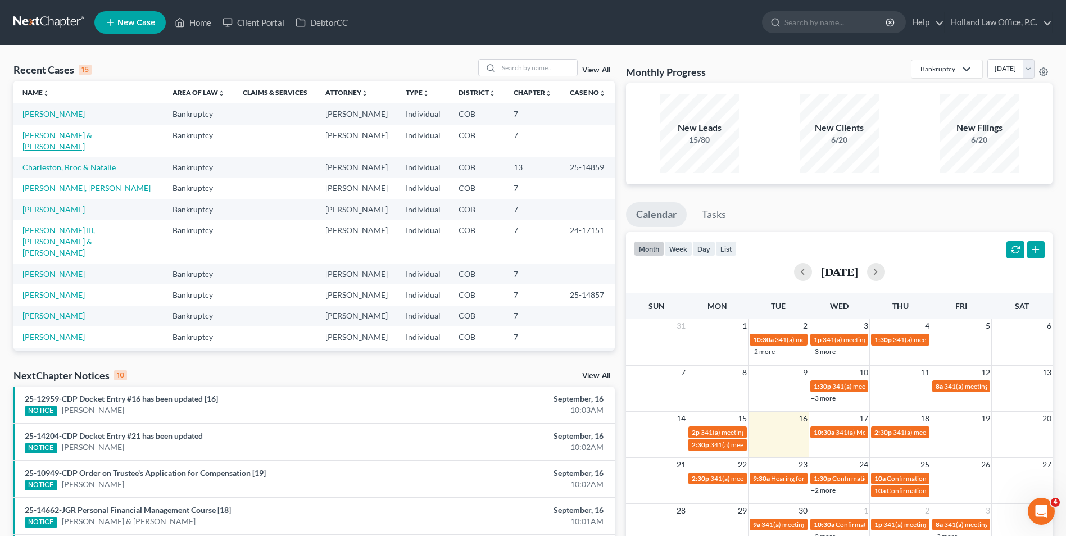
click at [56, 134] on link "[PERSON_NAME] & [PERSON_NAME]" at bounding box center [57, 140] width 70 height 21
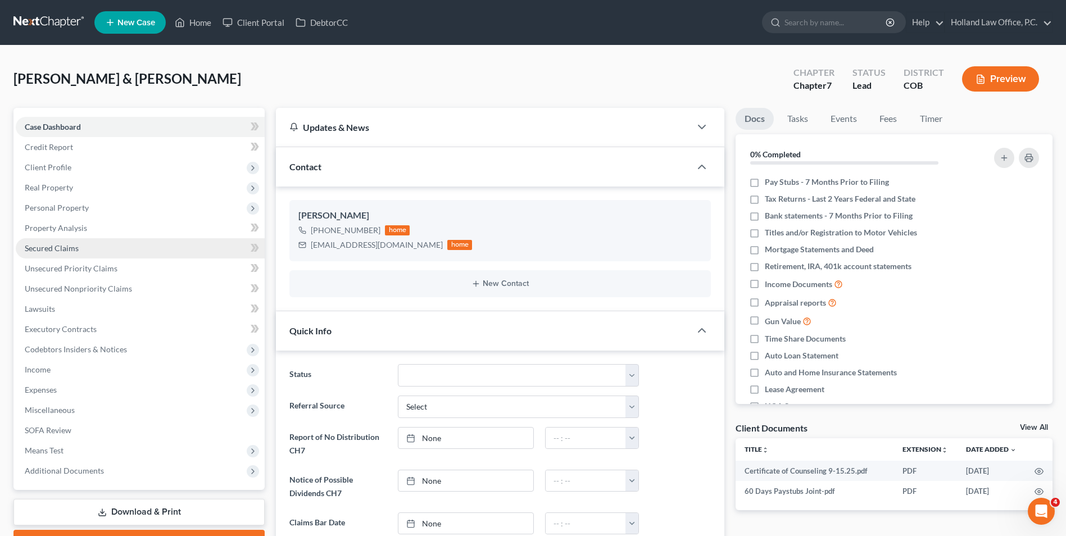
click at [60, 246] on span "Secured Claims" at bounding box center [52, 248] width 54 height 10
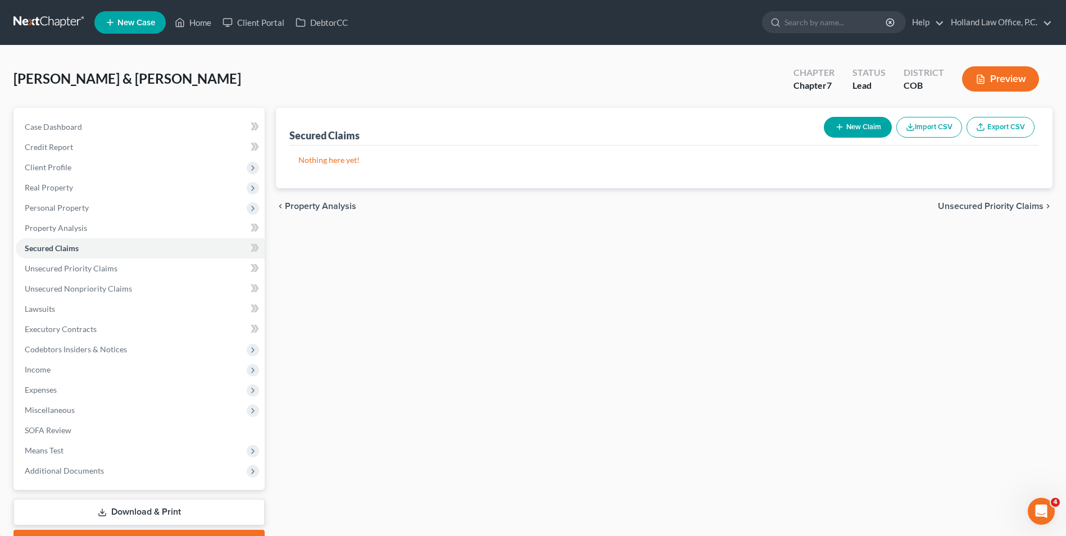
click at [843, 121] on button "New Claim" at bounding box center [858, 127] width 68 height 21
select select "2"
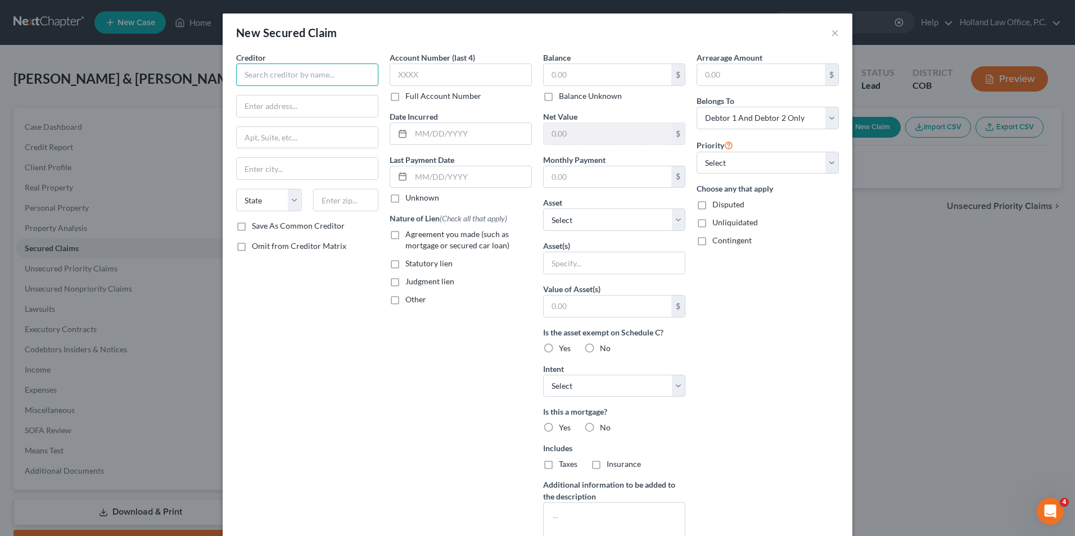
click at [331, 78] on input "text" at bounding box center [307, 75] width 142 height 22
drag, startPoint x: 331, startPoint y: 78, endPoint x: 581, endPoint y: 75, distance: 250.2
click at [580, 82] on input "text" at bounding box center [608, 74] width 128 height 21
paste input "5,028.00"
type input "5,028.00"
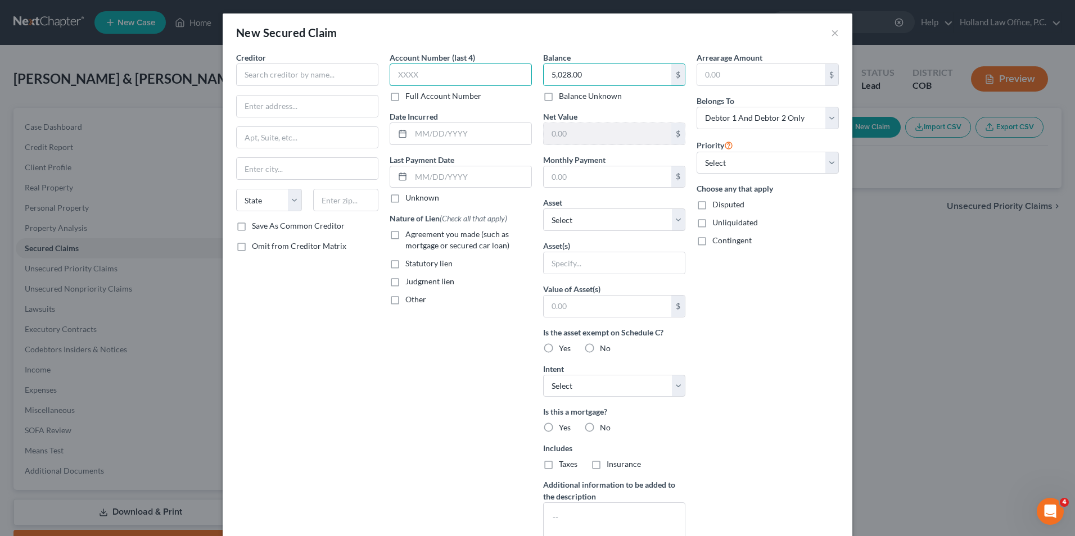
click at [424, 72] on input "text" at bounding box center [461, 75] width 142 height 22
type input "0005"
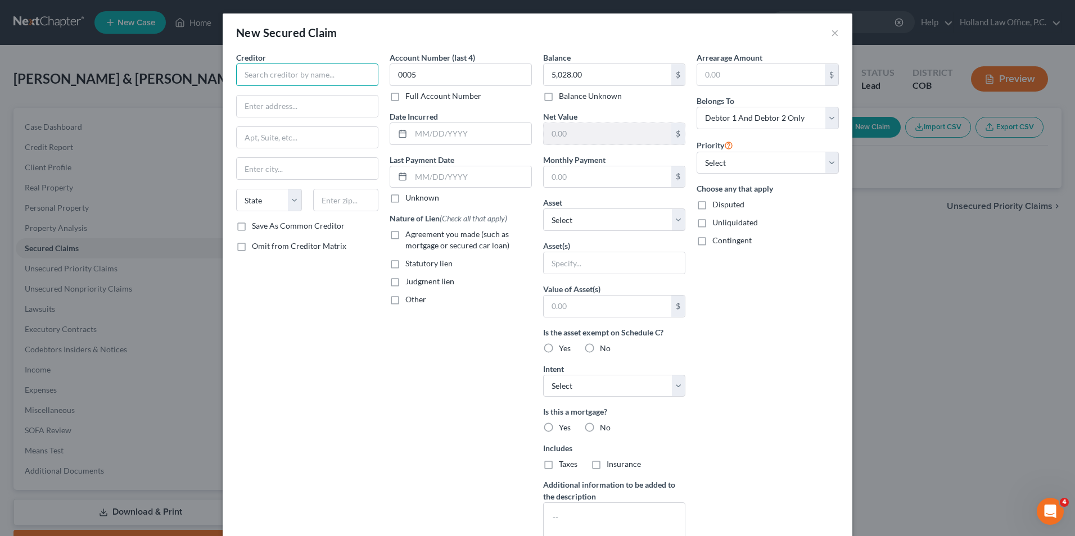
click at [333, 69] on input "text" at bounding box center [307, 75] width 142 height 22
click at [310, 102] on div "[STREET_ADDRESS]" at bounding box center [303, 105] width 117 height 10
type input "Credit Union of [US_STATE]"
type input "PO Box 5906"
type input "[GEOGRAPHIC_DATA]"
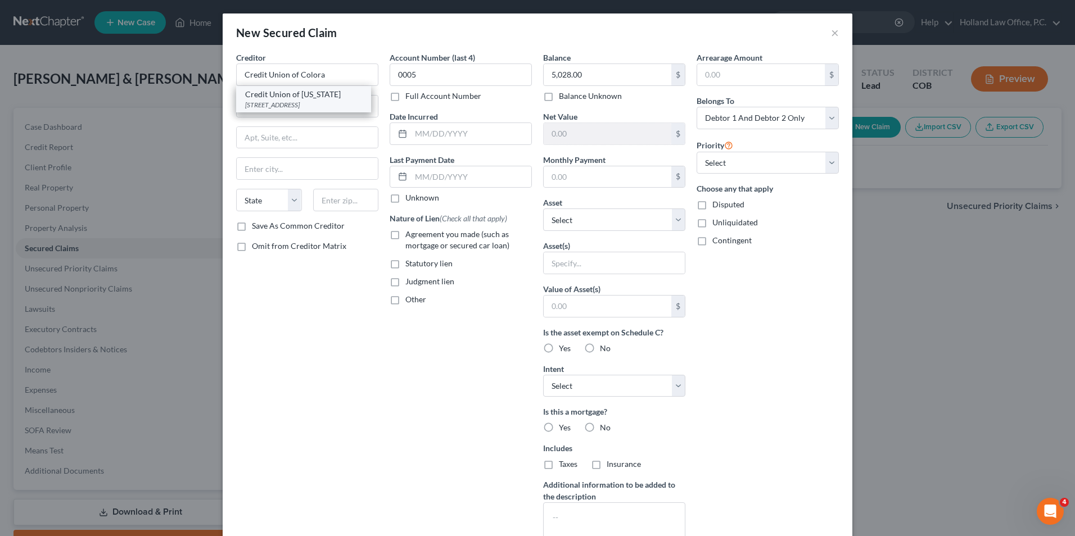
select select "5"
type input "80217-5906"
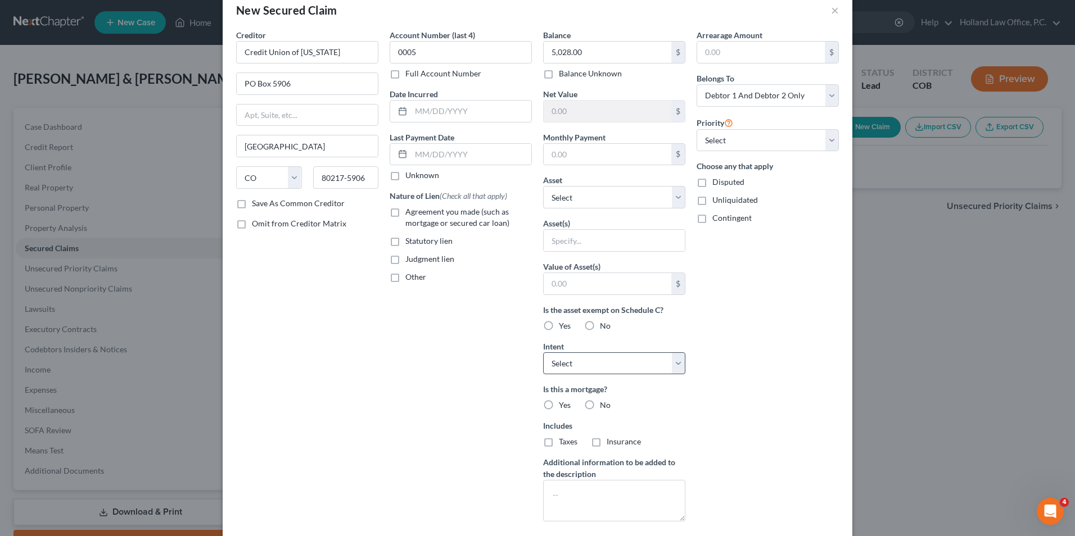
scroll to position [56, 0]
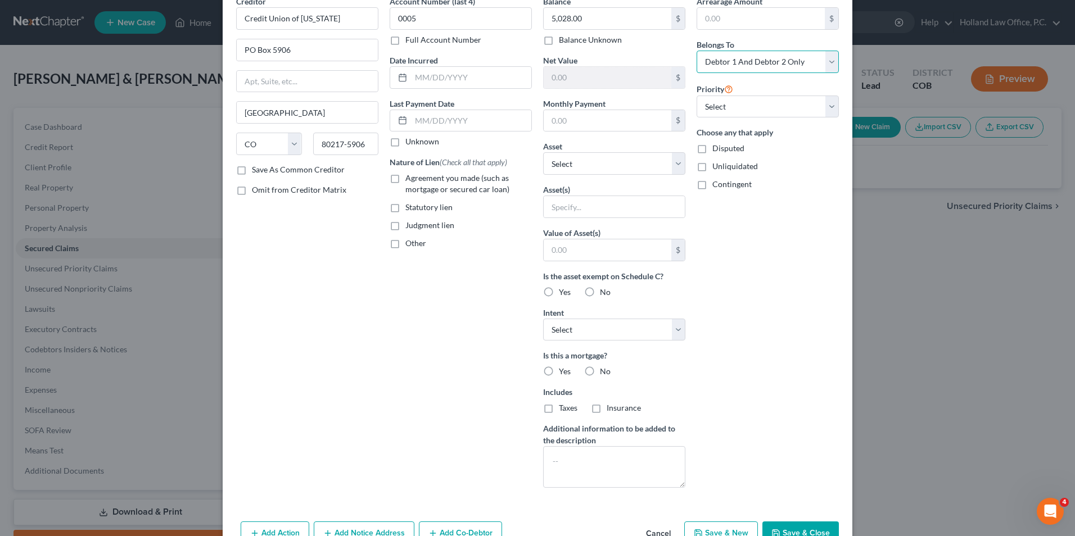
click at [791, 64] on select "Select Debtor 1 Only Debtor 2 Only Debtor 1 And Debtor 2 Only At Least One Of T…" at bounding box center [767, 62] width 142 height 22
select select "0"
click at [696, 51] on select "Select Debtor 1 Only Debtor 2 Only Debtor 1 And Debtor 2 Only At Least One Of T…" at bounding box center [767, 62] width 142 height 22
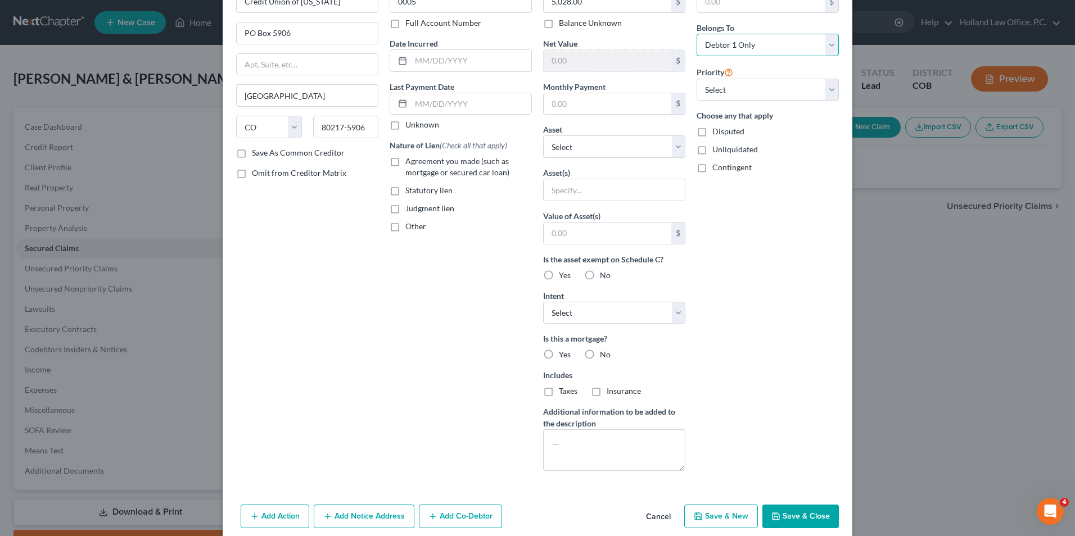
scroll to position [88, 0]
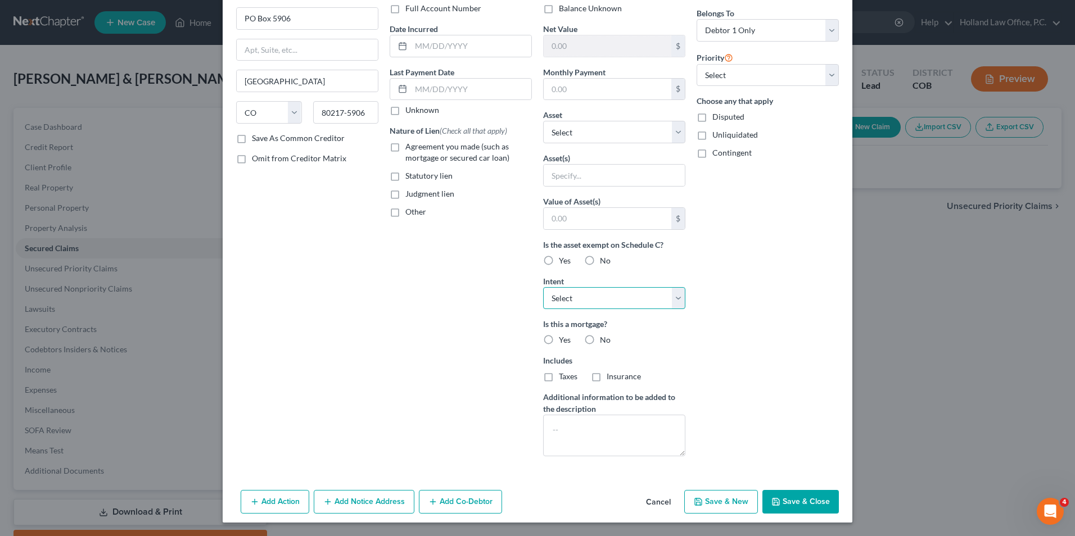
click at [628, 298] on select "Select Surrender Redeem Reaffirm Avoid Other" at bounding box center [614, 298] width 142 height 22
click at [623, 289] on select "Select Surrender Redeem Reaffirm Avoid Other" at bounding box center [614, 298] width 142 height 22
click at [778, 502] on button "Save & Close" at bounding box center [800, 502] width 76 height 24
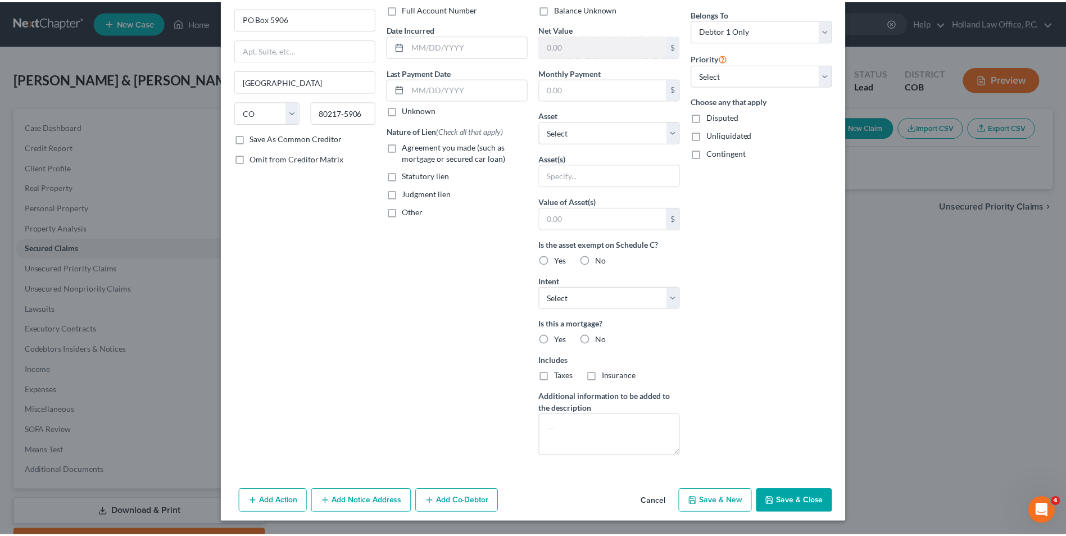
scroll to position [0, 0]
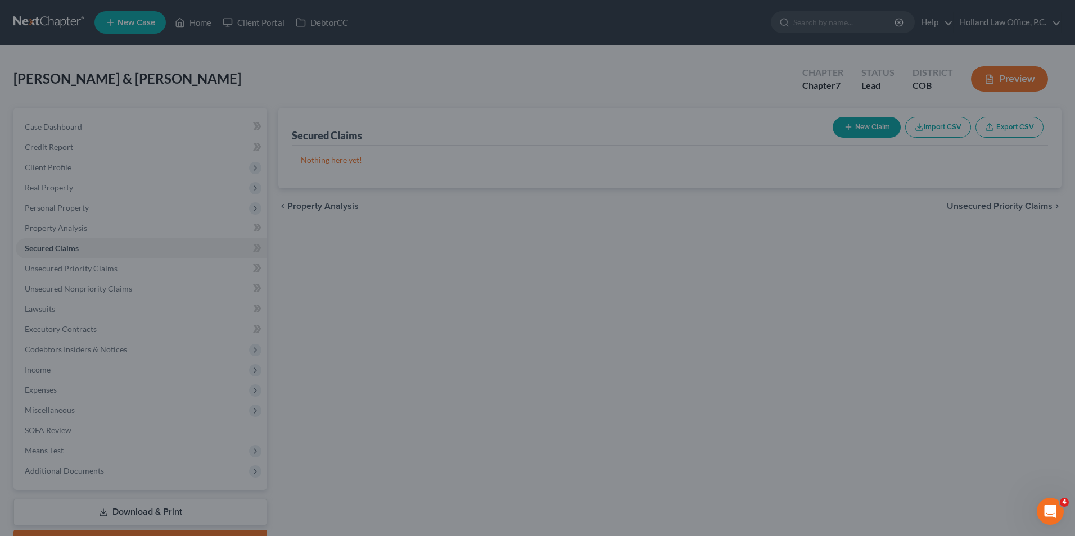
type input "0"
type input "0.00"
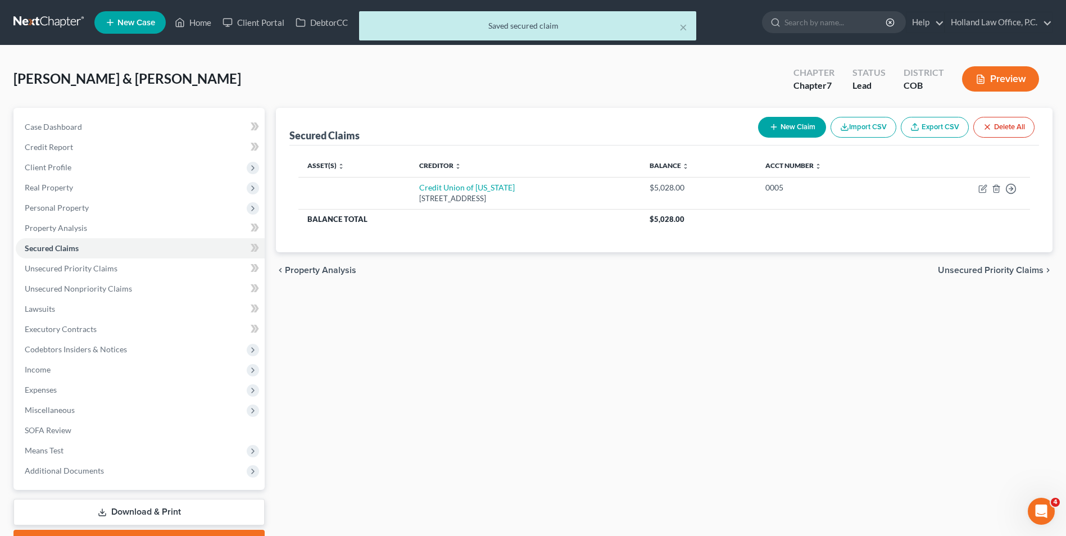
click at [196, 26] on div "× Saved secured claim" at bounding box center [527, 28] width 1066 height 35
click at [172, 20] on div "× Saved secured claim" at bounding box center [527, 28] width 1066 height 35
click at [189, 20] on div "× Saved secured claim" at bounding box center [527, 28] width 1066 height 35
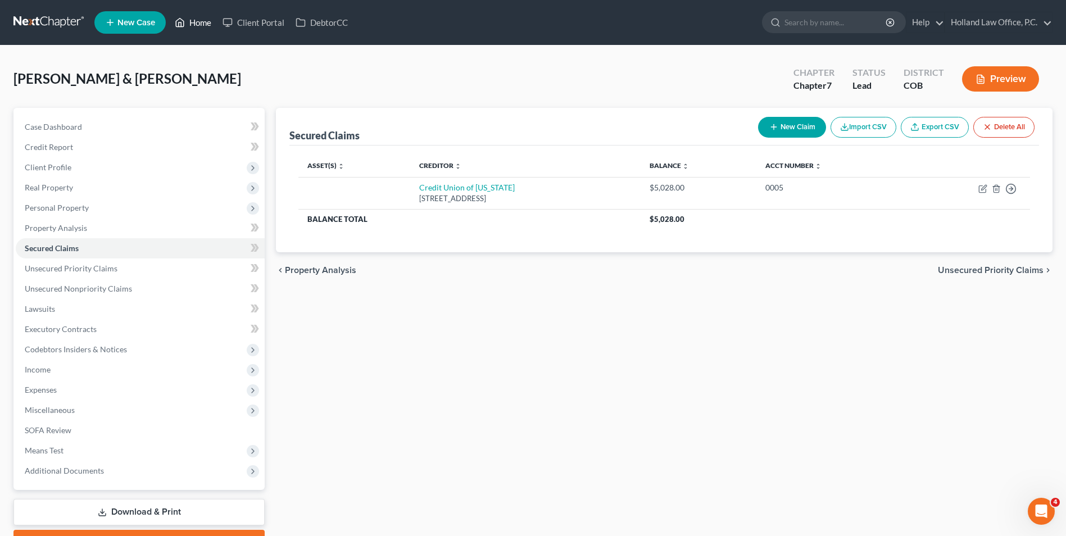
click at [200, 22] on link "Home" at bounding box center [193, 22] width 48 height 20
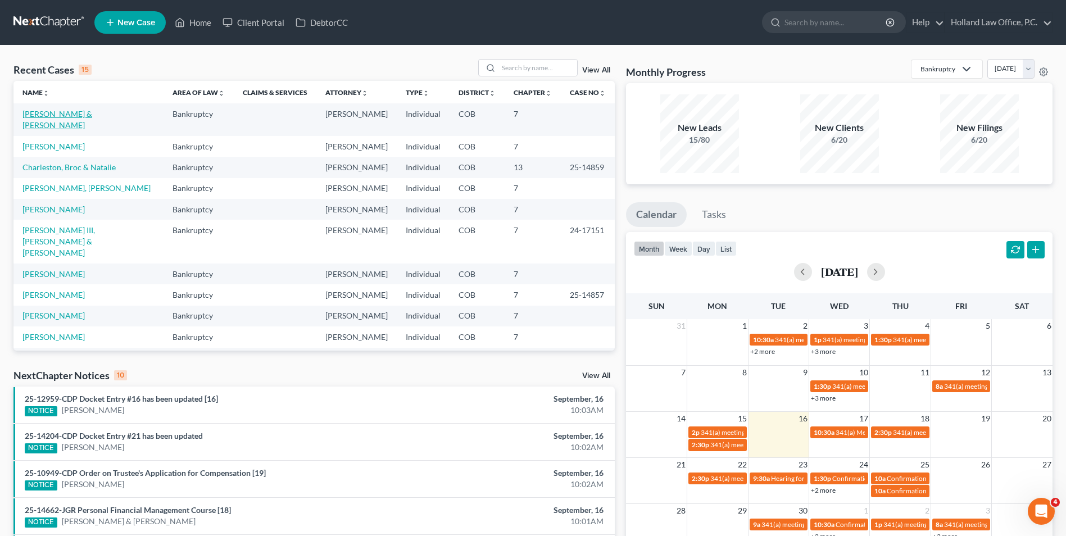
click at [84, 112] on link "[PERSON_NAME] & [PERSON_NAME]" at bounding box center [57, 119] width 70 height 21
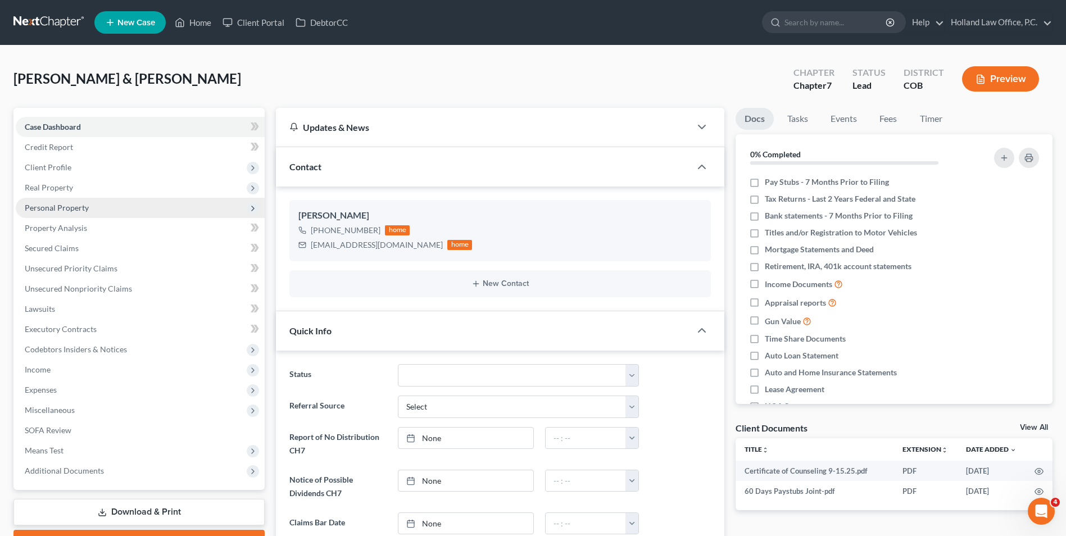
click at [74, 213] on span "Personal Property" at bounding box center [140, 208] width 249 height 20
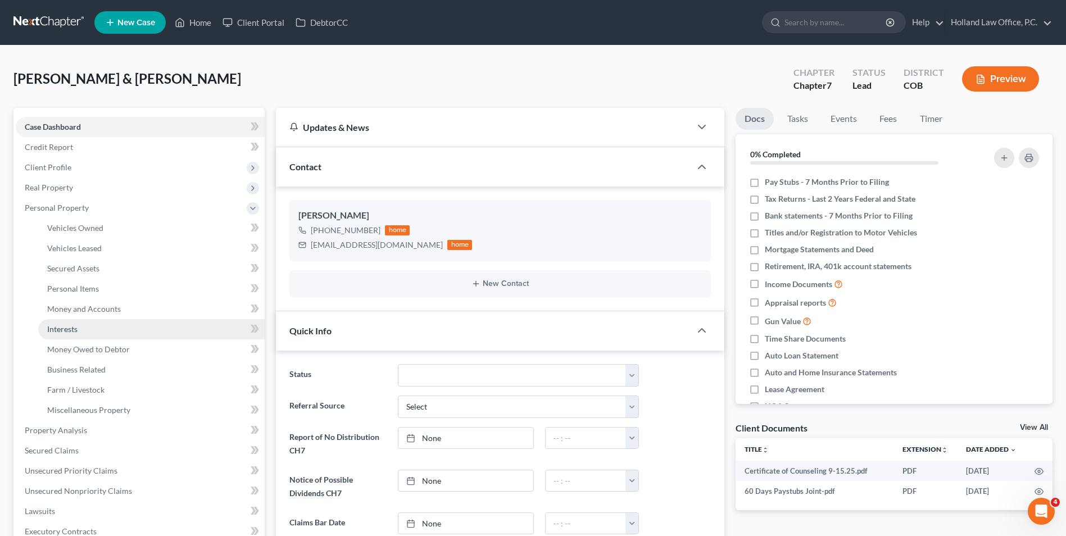
click at [73, 328] on span "Interests" at bounding box center [62, 329] width 30 height 10
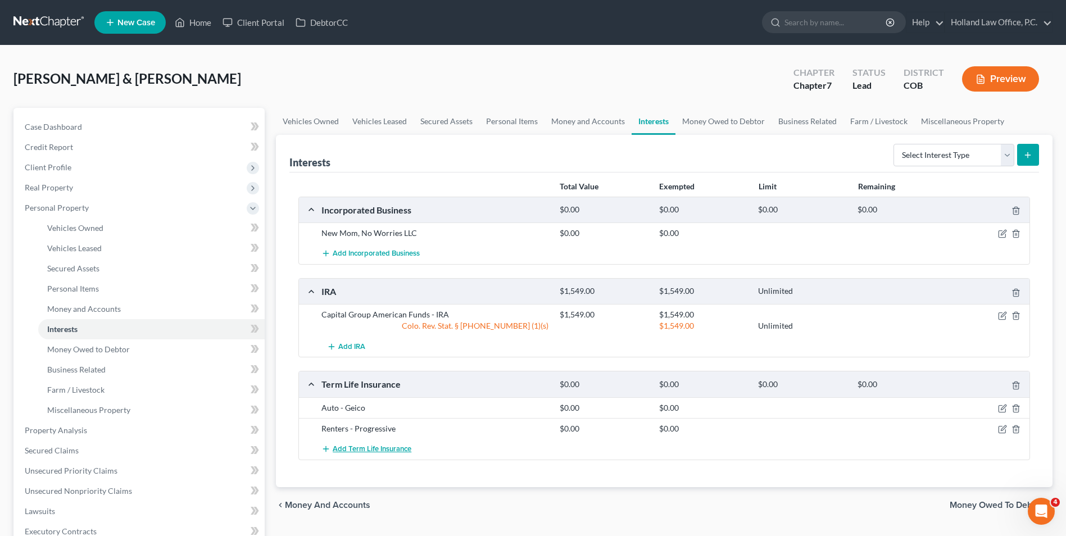
click at [367, 446] on span "Add Term Life Insurance" at bounding box center [372, 449] width 79 height 9
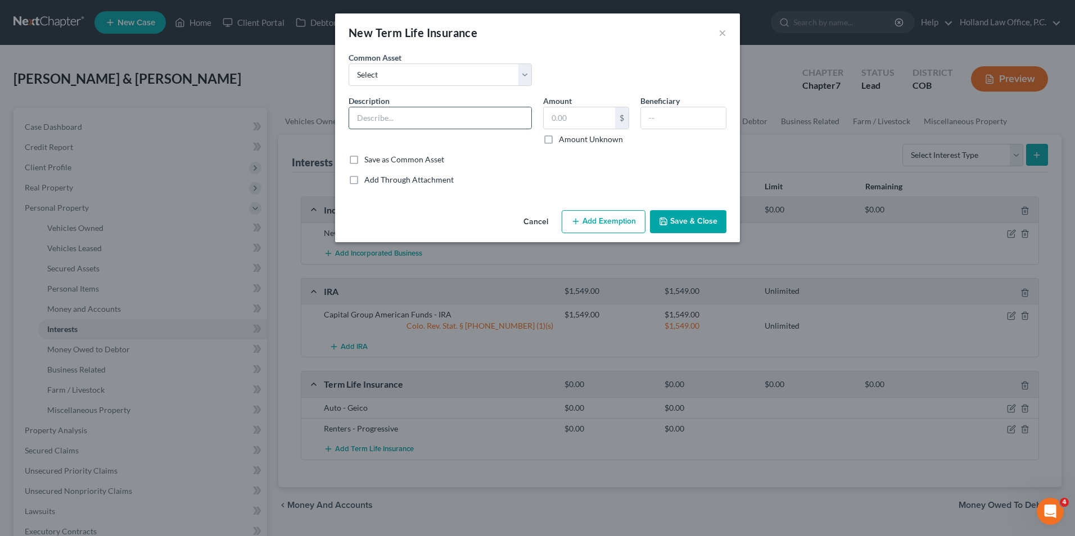
click at [406, 107] on input "text" at bounding box center [440, 117] width 182 height 21
type input "Health - Anthem"
drag, startPoint x: 581, startPoint y: 122, endPoint x: 576, endPoint y: 116, distance: 8.0
click at [579, 120] on input "text" at bounding box center [579, 117] width 71 height 21
type input "0.00"
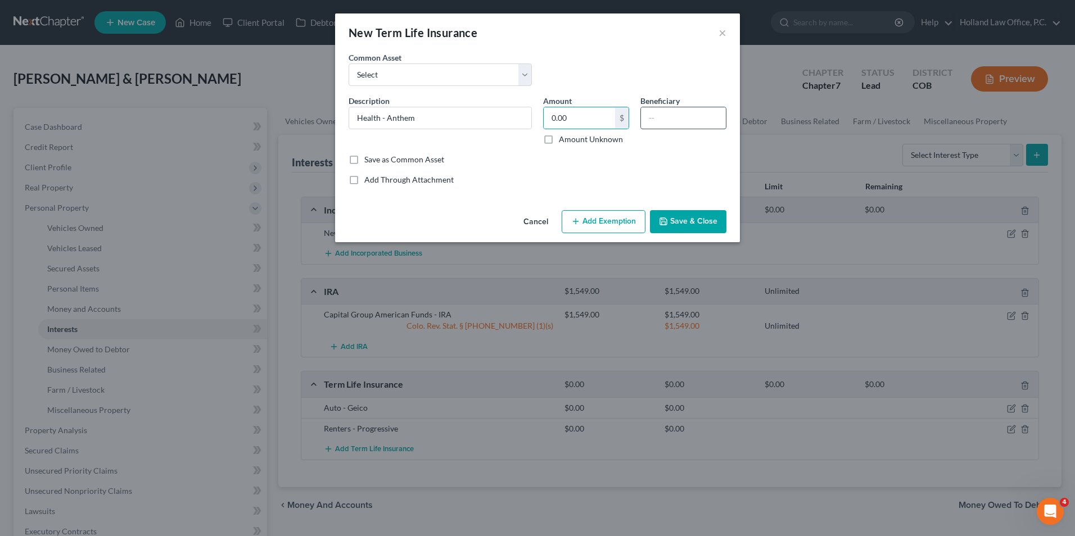
click at [653, 124] on input "text" at bounding box center [683, 117] width 85 height 21
type input "[PERSON_NAME]"
click at [662, 215] on button "Save & Close" at bounding box center [688, 222] width 76 height 24
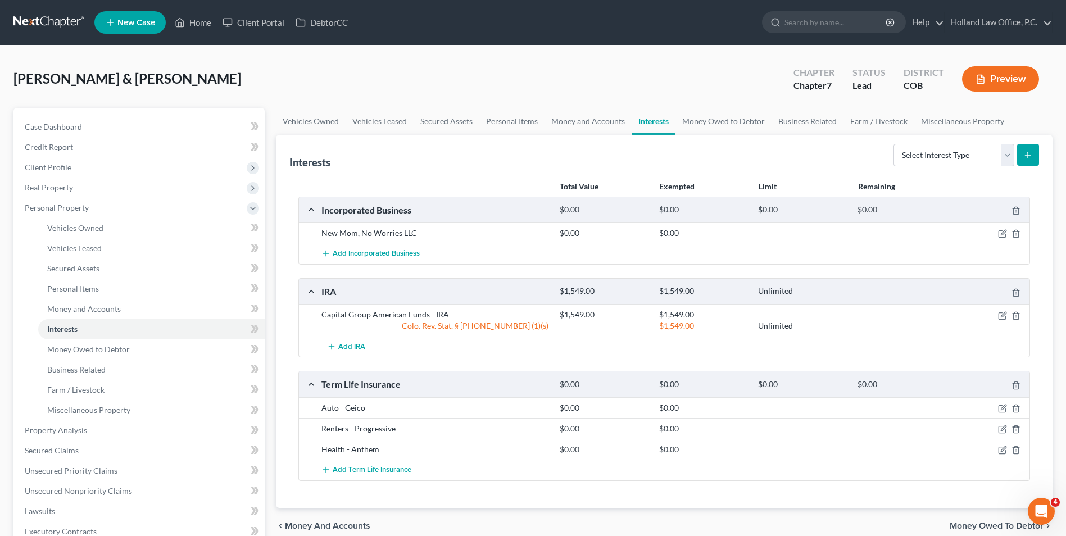
click at [367, 473] on span "Add Term Life Insurance" at bounding box center [372, 469] width 79 height 9
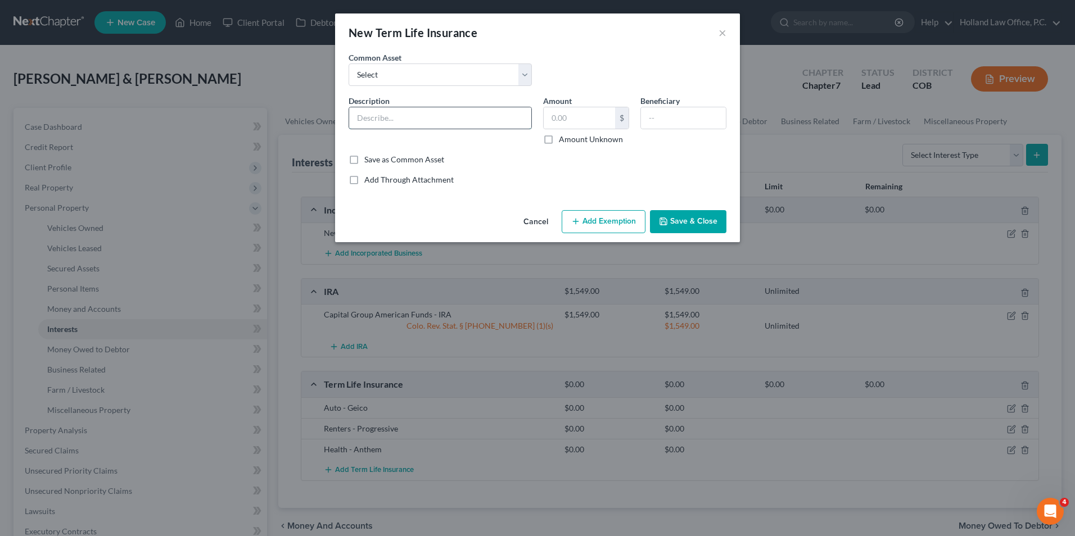
click at [391, 112] on input "text" at bounding box center [440, 117] width 182 height 21
type input "STD - Aflac"
click at [604, 128] on input "text" at bounding box center [579, 117] width 71 height 21
type input "0.00"
click at [665, 120] on input "text" at bounding box center [683, 117] width 85 height 21
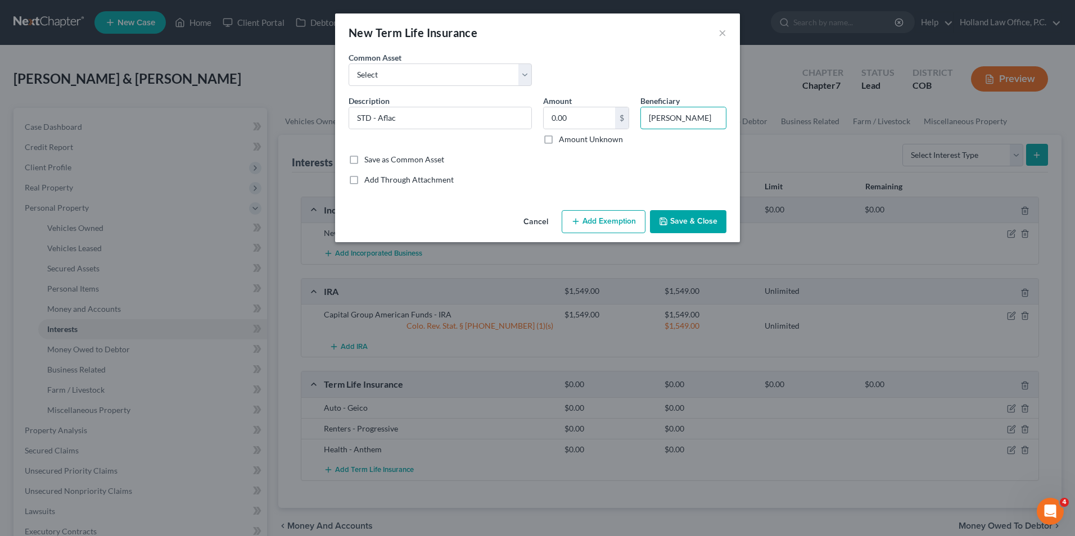
type input "[PERSON_NAME]"
click at [669, 223] on button "Save & Close" at bounding box center [688, 222] width 76 height 24
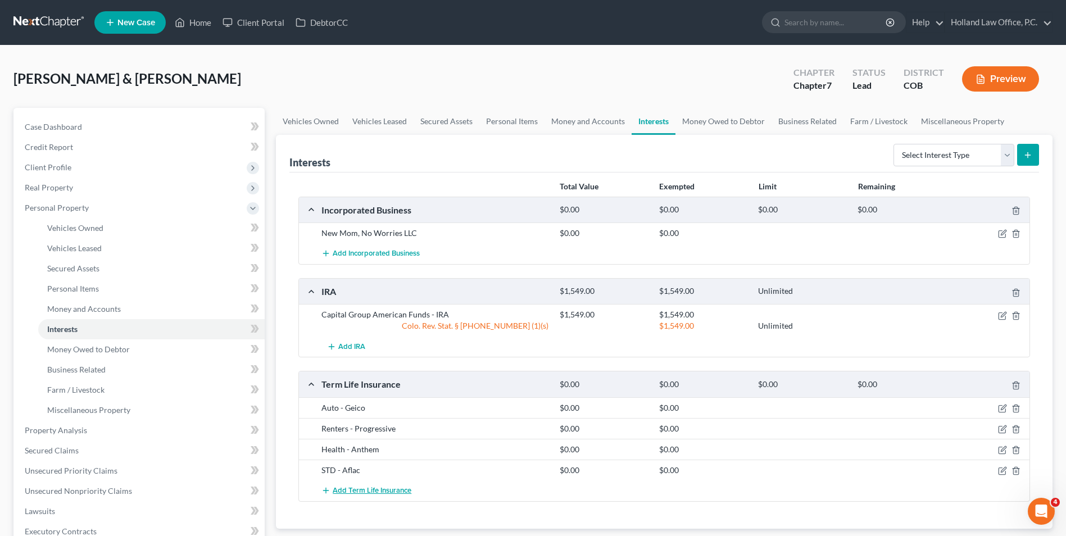
click at [370, 498] on button "Add Term Life Insurance" at bounding box center [367, 491] width 90 height 21
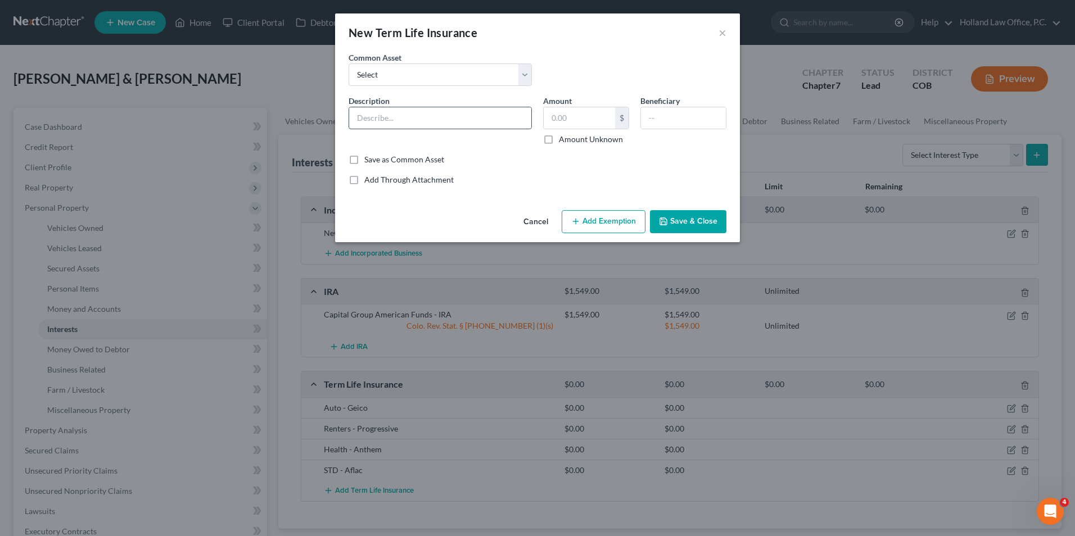
click at [386, 128] on input "text" at bounding box center [440, 117] width 182 height 21
drag, startPoint x: 440, startPoint y: 119, endPoint x: 434, endPoint y: 120, distance: 6.4
click at [434, 120] on input "Hospital Indemnity - Alfac" at bounding box center [440, 117] width 182 height 21
type input "Hospital Indemnity - [GEOGRAPHIC_DATA]"
click at [590, 114] on input "text" at bounding box center [579, 117] width 71 height 21
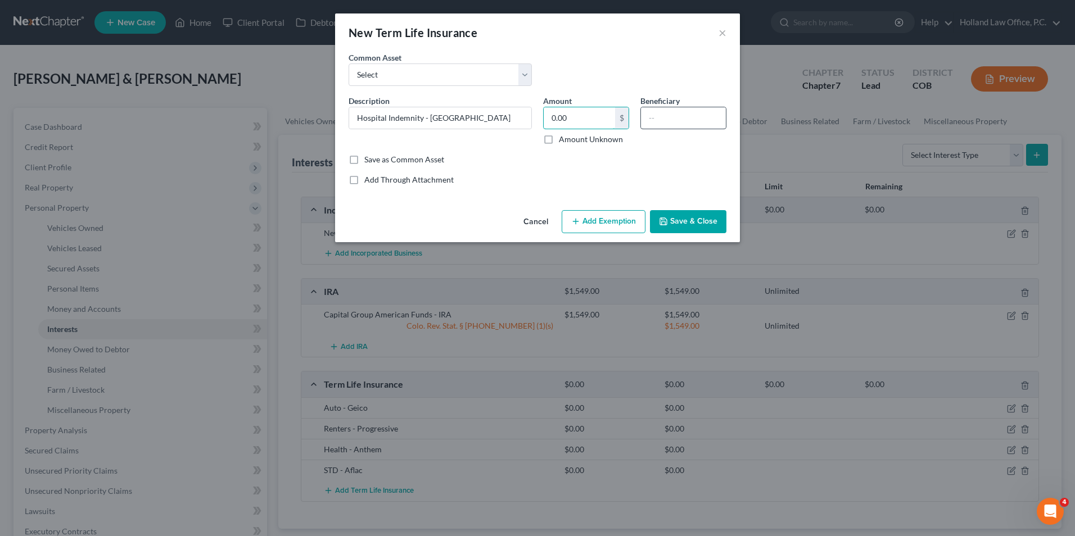
type input "0.00"
click at [655, 125] on input "text" at bounding box center [683, 117] width 85 height 21
type input "[PERSON_NAME]"
click at [690, 228] on button "Save & Close" at bounding box center [688, 222] width 76 height 24
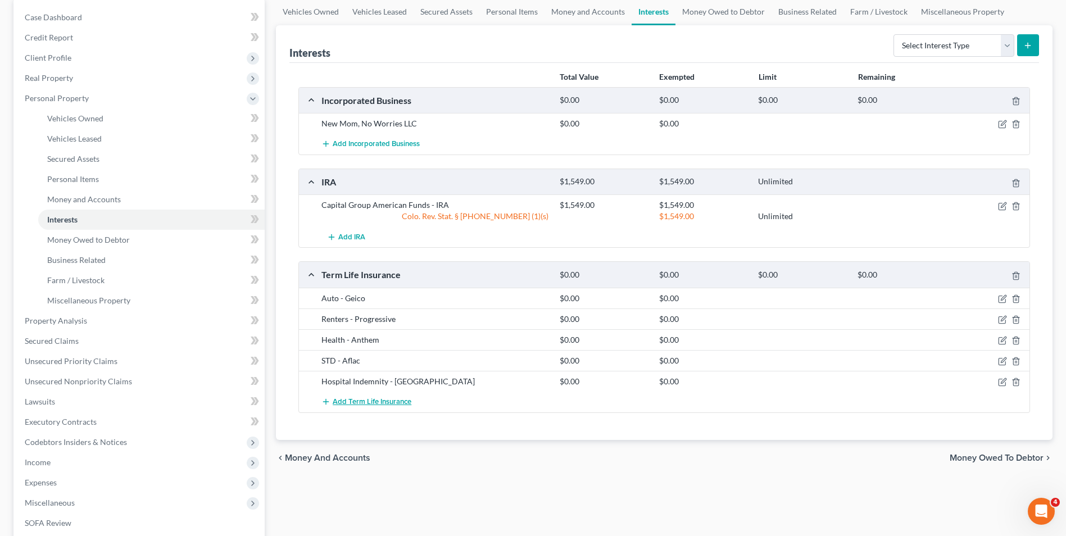
scroll to position [112, 0]
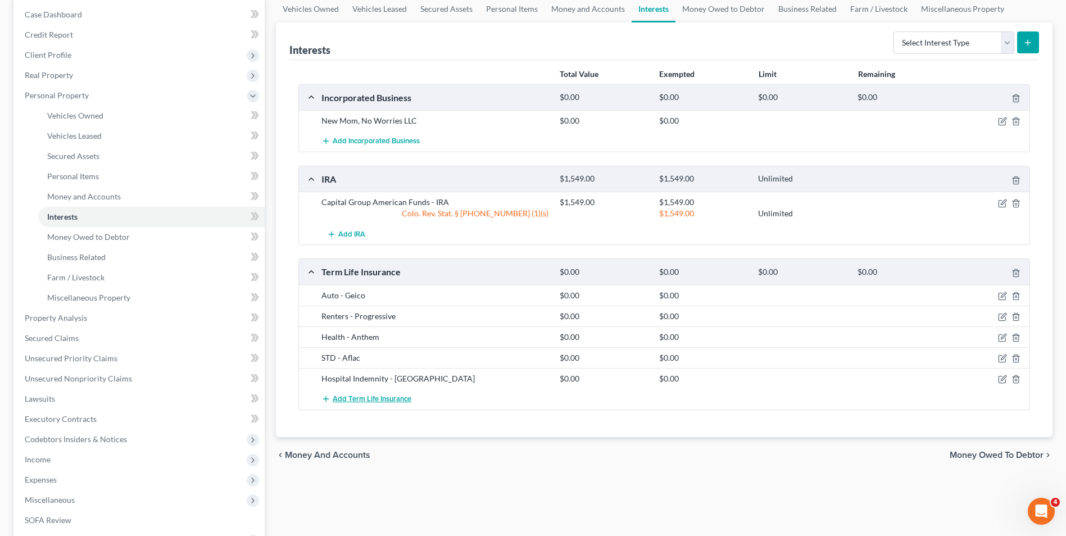
click at [375, 400] on span "Add Term Life Insurance" at bounding box center [372, 399] width 79 height 9
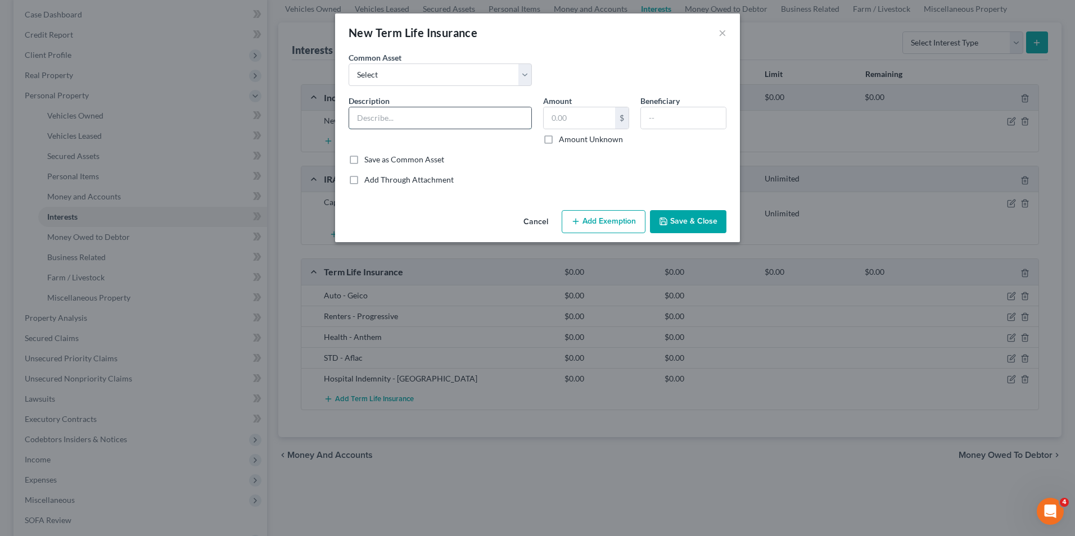
click at [426, 118] on input "text" at bounding box center [440, 117] width 182 height 21
type input "Accident - Aflac"
click at [595, 124] on input "text" at bounding box center [579, 117] width 71 height 21
type input "0.00"
click at [652, 119] on input "text" at bounding box center [683, 117] width 85 height 21
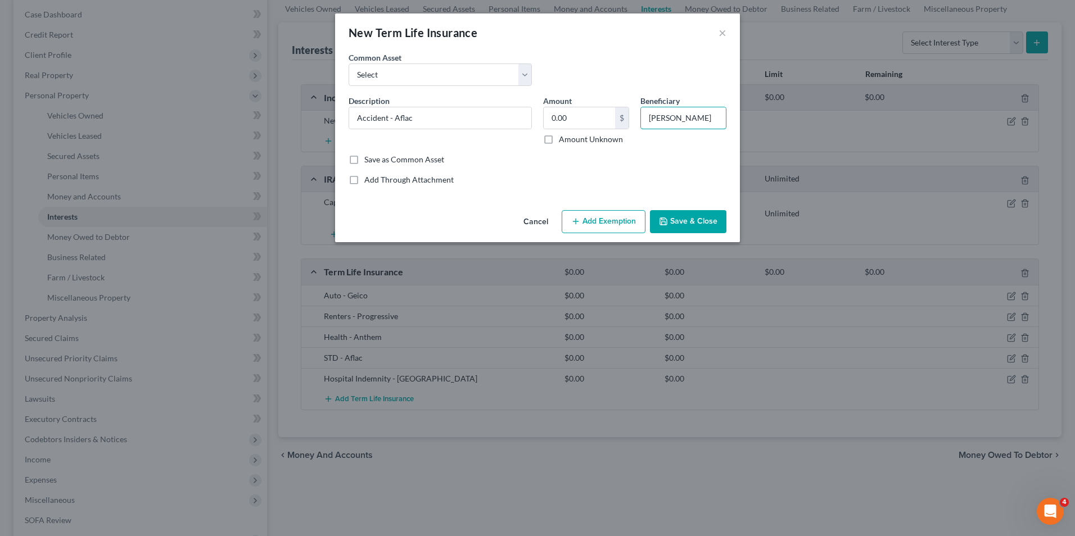
type input "[PERSON_NAME]"
click at [673, 225] on button "Save & Close" at bounding box center [688, 222] width 76 height 24
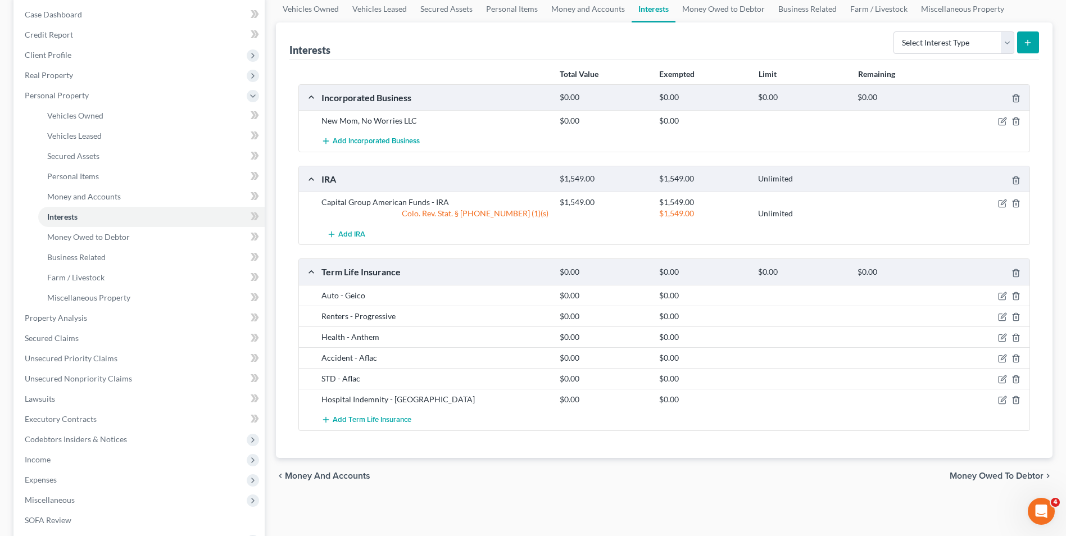
scroll to position [56, 0]
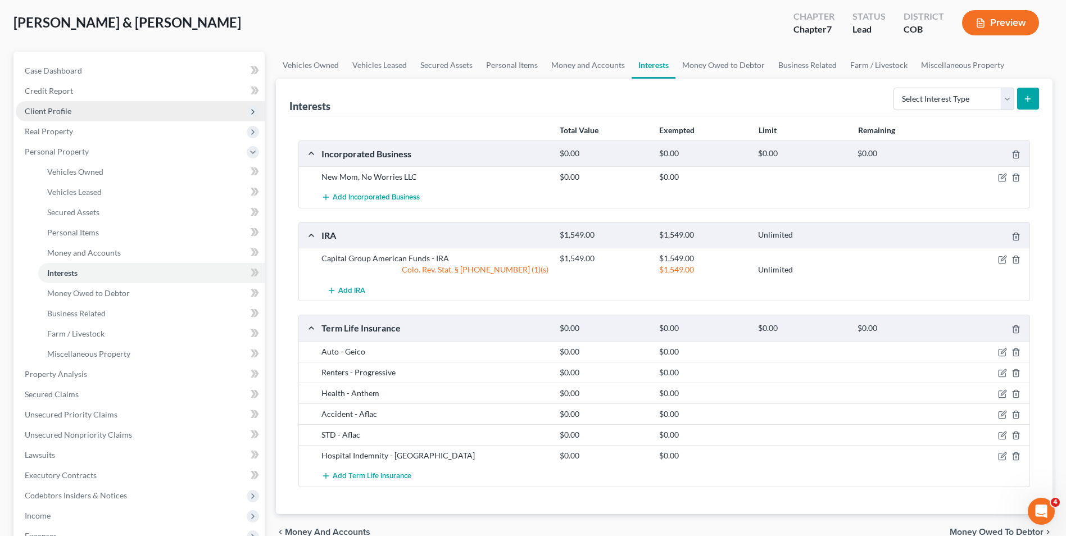
click at [61, 111] on span "Client Profile" at bounding box center [48, 111] width 47 height 10
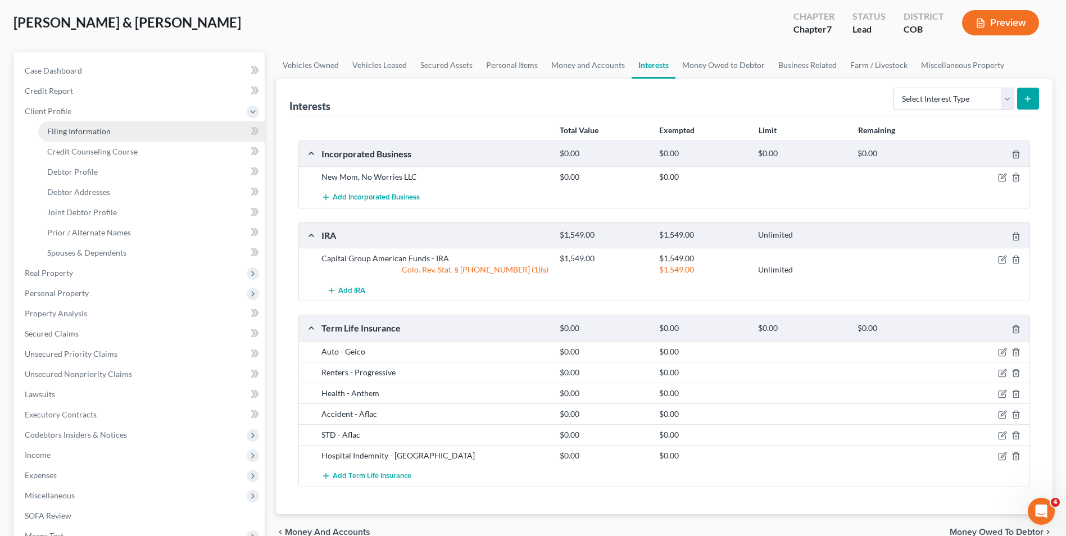
click at [89, 128] on span "Filing Information" at bounding box center [79, 131] width 64 height 10
select select "1"
select select "0"
select select "11"
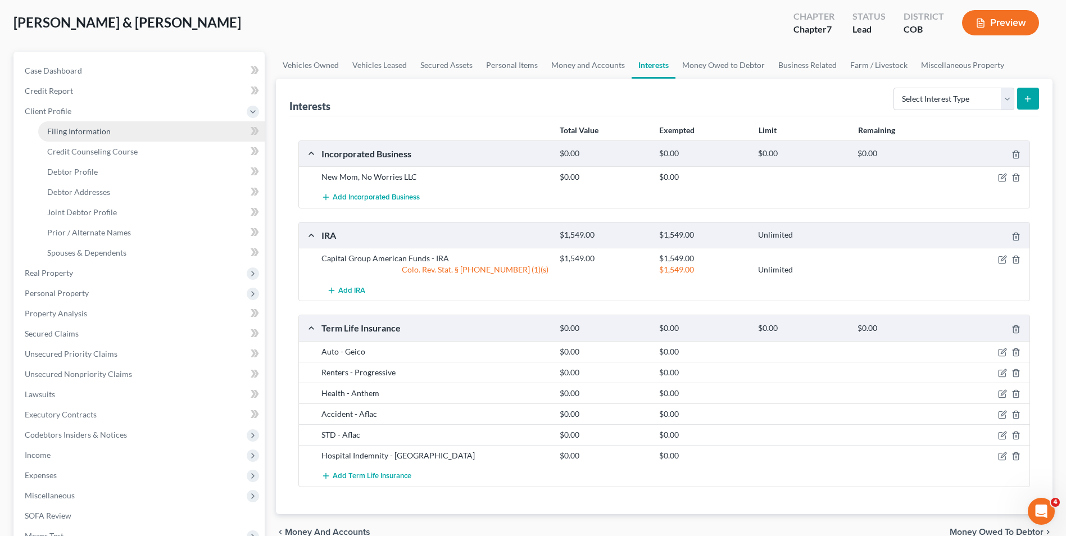
select select "0"
select select "5"
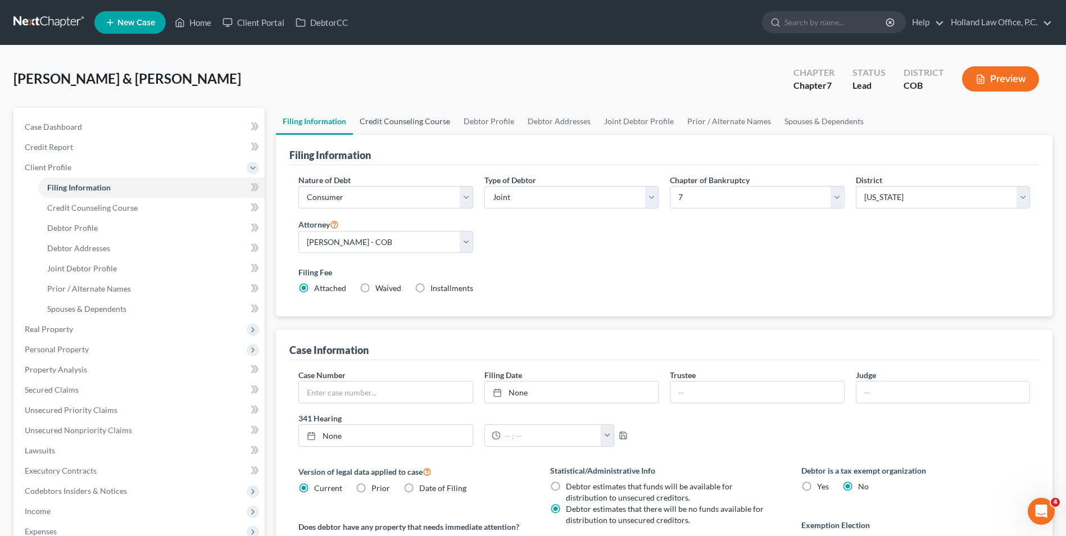
click at [414, 125] on link "Credit Counseling Course" at bounding box center [405, 121] width 104 height 27
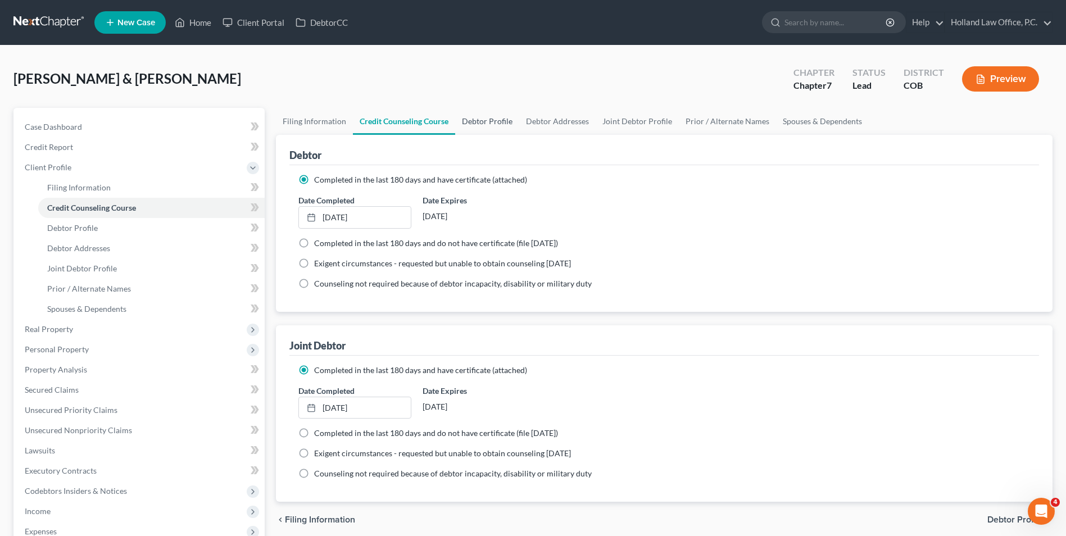
click at [484, 118] on link "Debtor Profile" at bounding box center [487, 121] width 64 height 27
select select "1"
select select "2"
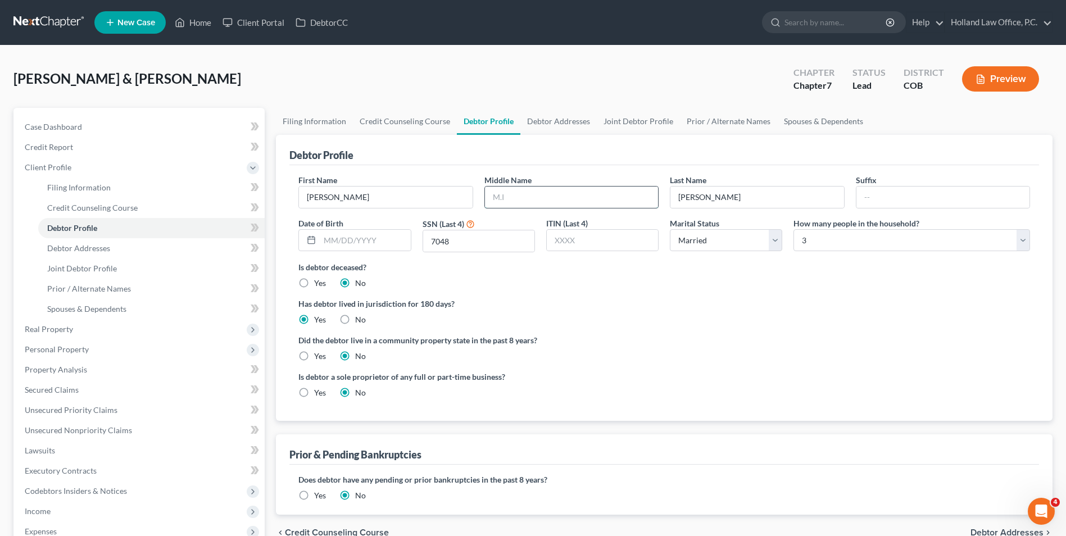
click at [566, 197] on input "text" at bounding box center [571, 197] width 173 height 21
click at [554, 125] on link "Debtor Addresses" at bounding box center [559, 121] width 76 height 27
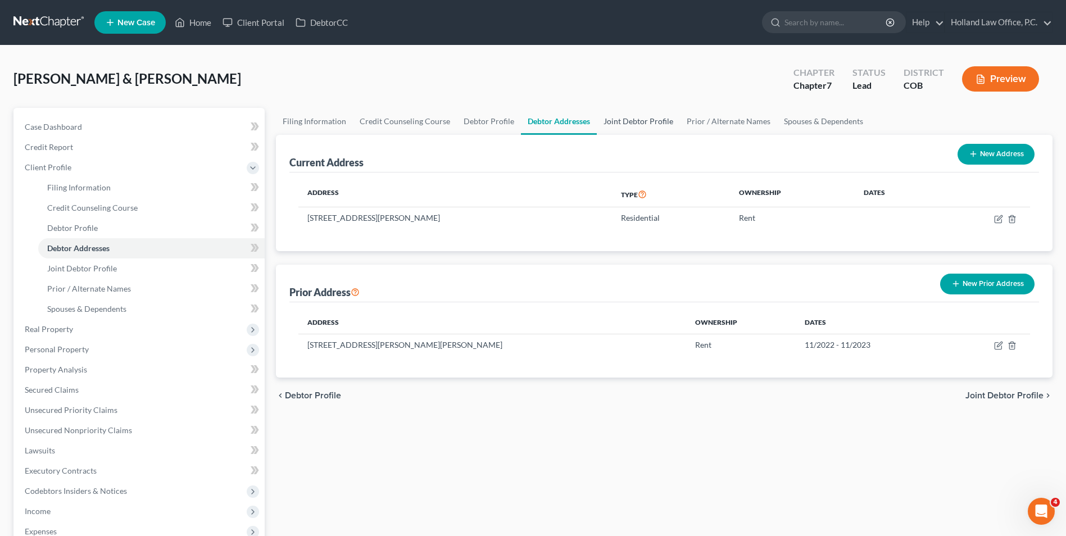
click at [642, 119] on link "Joint Debtor Profile" at bounding box center [638, 121] width 83 height 27
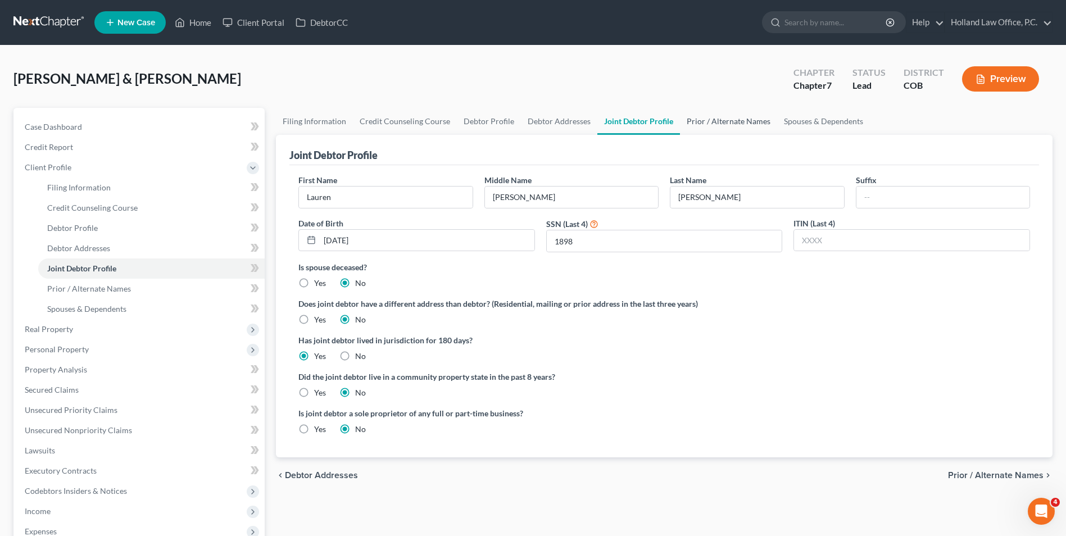
click at [722, 119] on link "Prior / Alternate Names" at bounding box center [728, 121] width 97 height 27
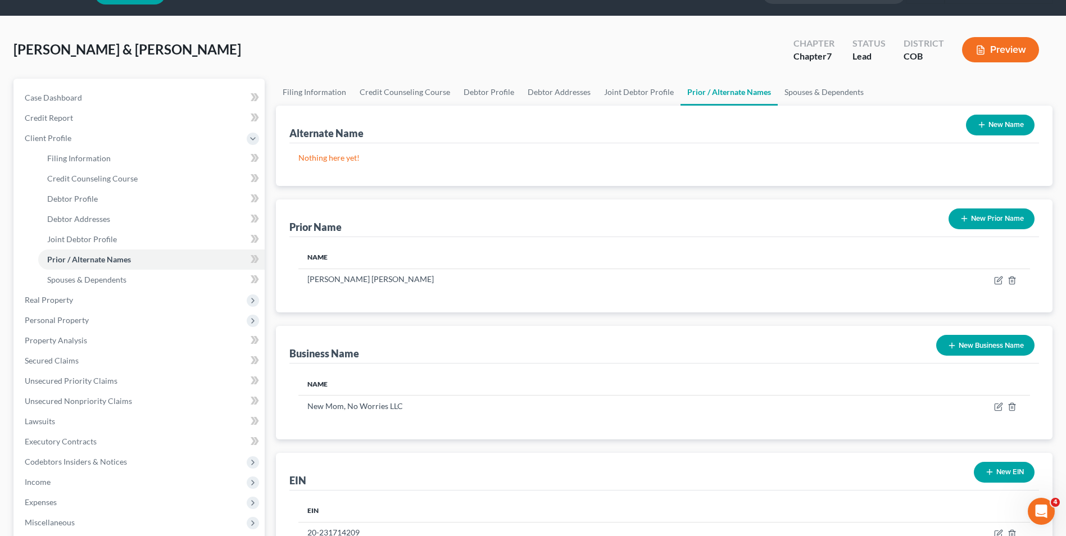
scroll to position [56, 0]
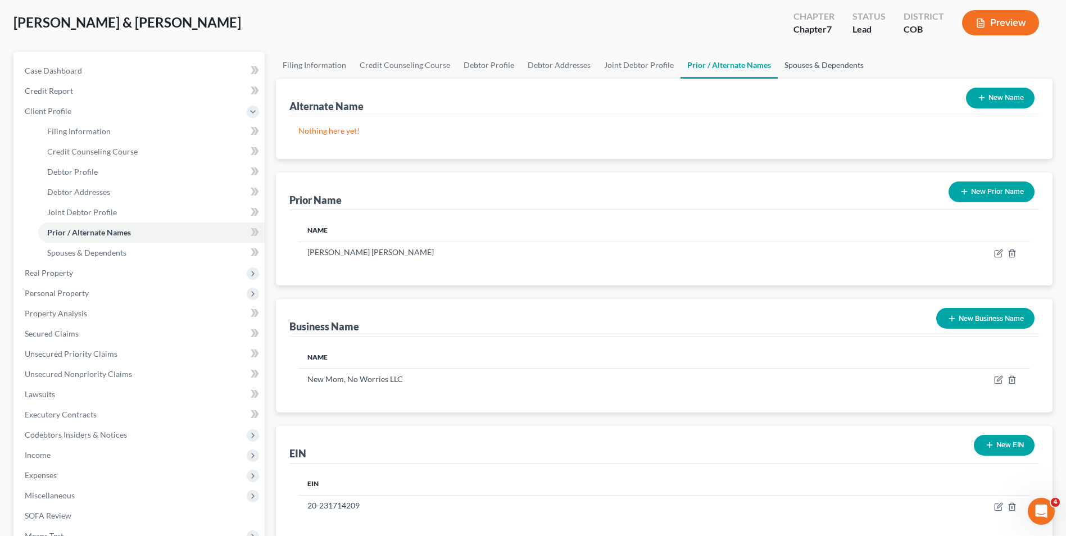
click at [812, 67] on link "Spouses & Dependents" at bounding box center [824, 65] width 93 height 27
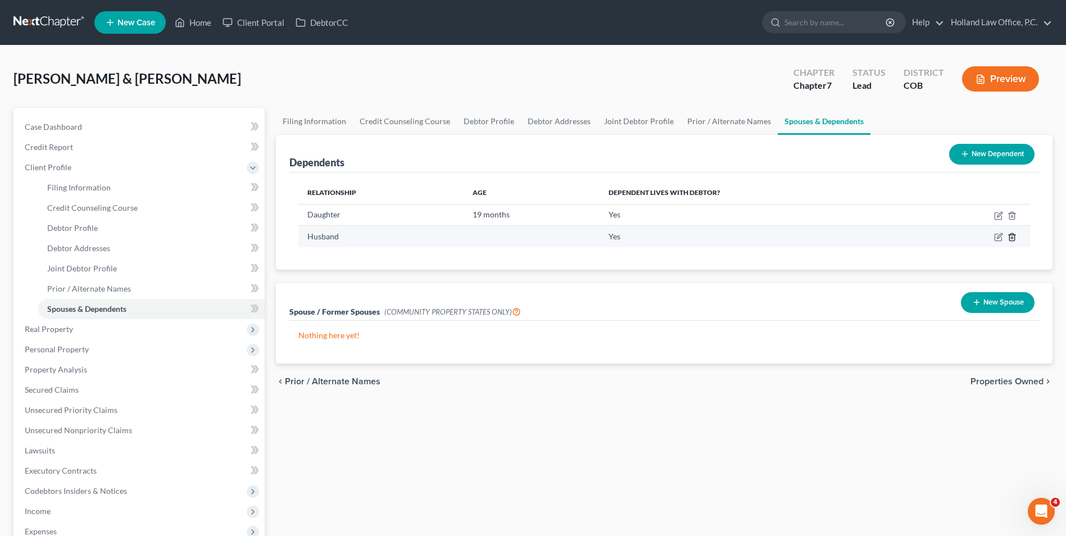
click at [1011, 237] on icon "button" at bounding box center [1012, 237] width 9 height 9
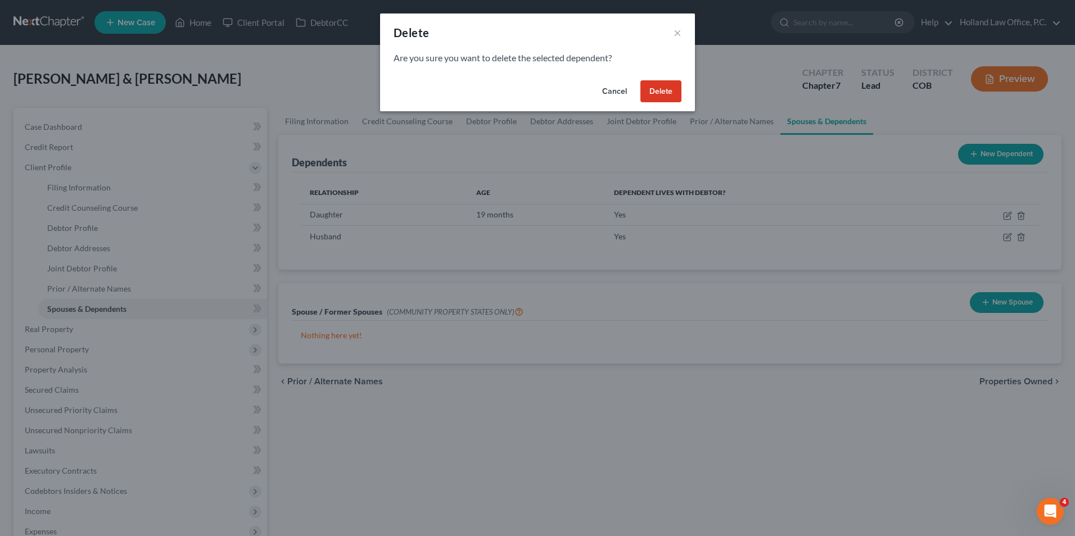
click at [644, 94] on button "Delete" at bounding box center [660, 91] width 41 height 22
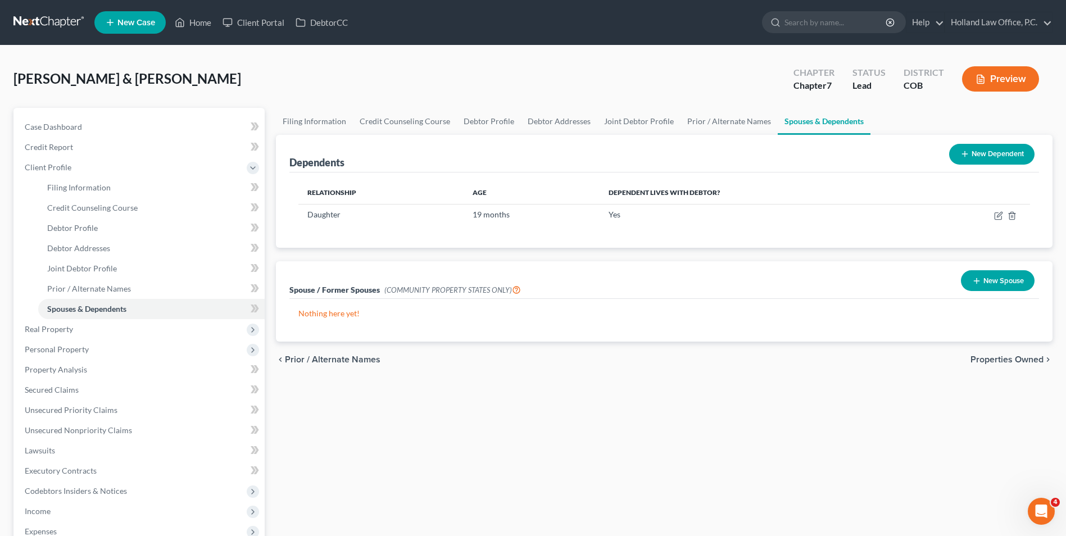
click at [173, 110] on div "Case Dashboard Payments Invoices Payments Payments Credit Report Client Profile…" at bounding box center [138, 370] width 251 height 524
click at [166, 119] on link "Case Dashboard" at bounding box center [140, 127] width 249 height 20
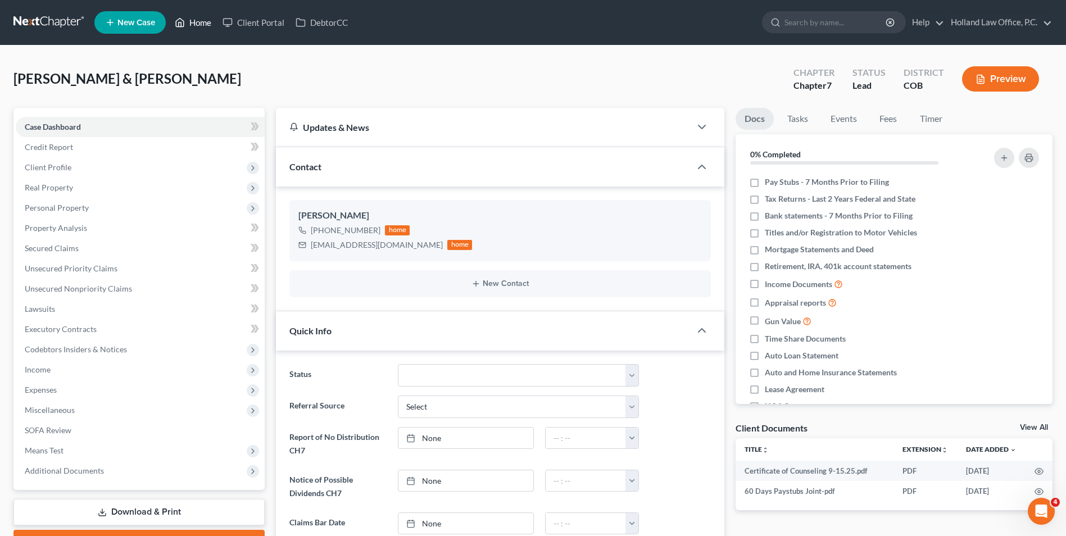
click at [198, 25] on link "Home" at bounding box center [193, 22] width 48 height 20
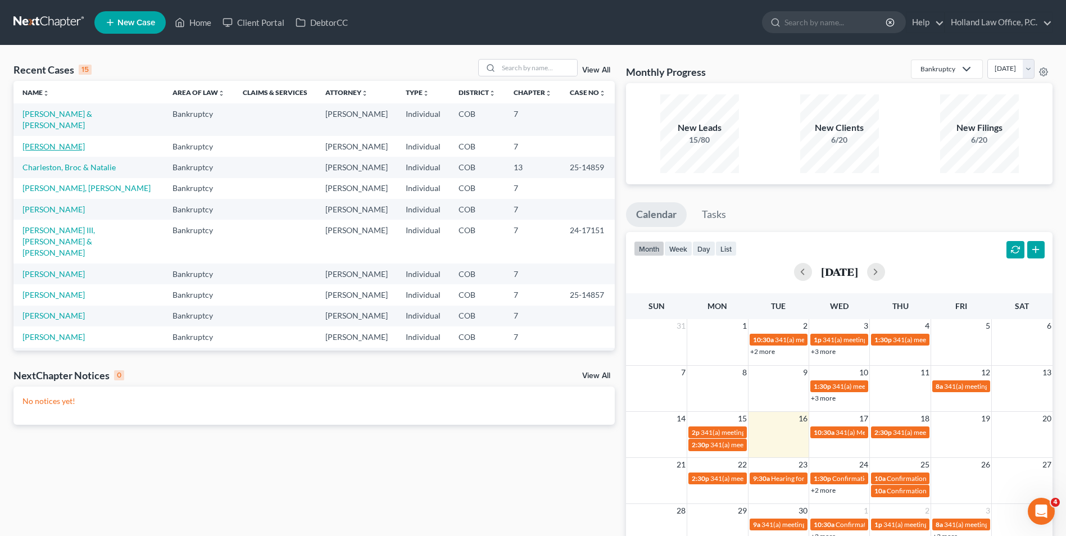
click at [41, 142] on link "[PERSON_NAME]" at bounding box center [53, 147] width 62 height 10
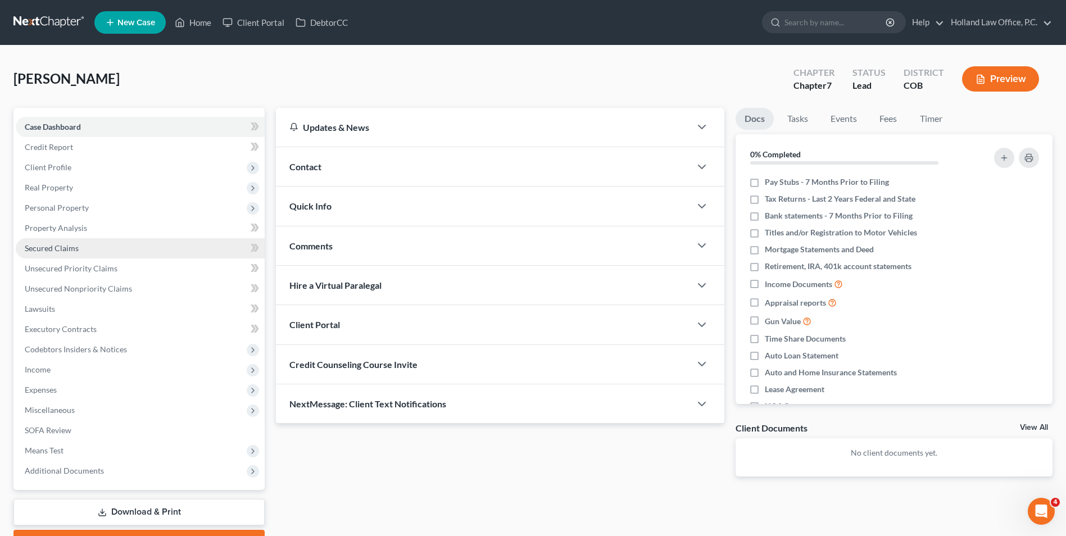
click at [39, 250] on span "Secured Claims" at bounding box center [52, 248] width 54 height 10
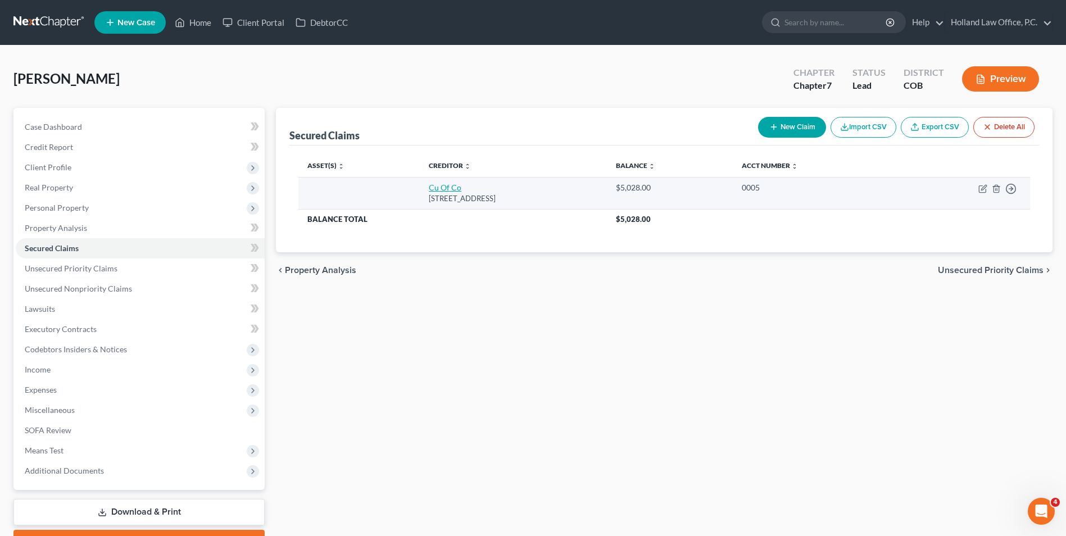
click at [441, 188] on link "Cu Of Co" at bounding box center [445, 188] width 33 height 10
select select "5"
select select "0"
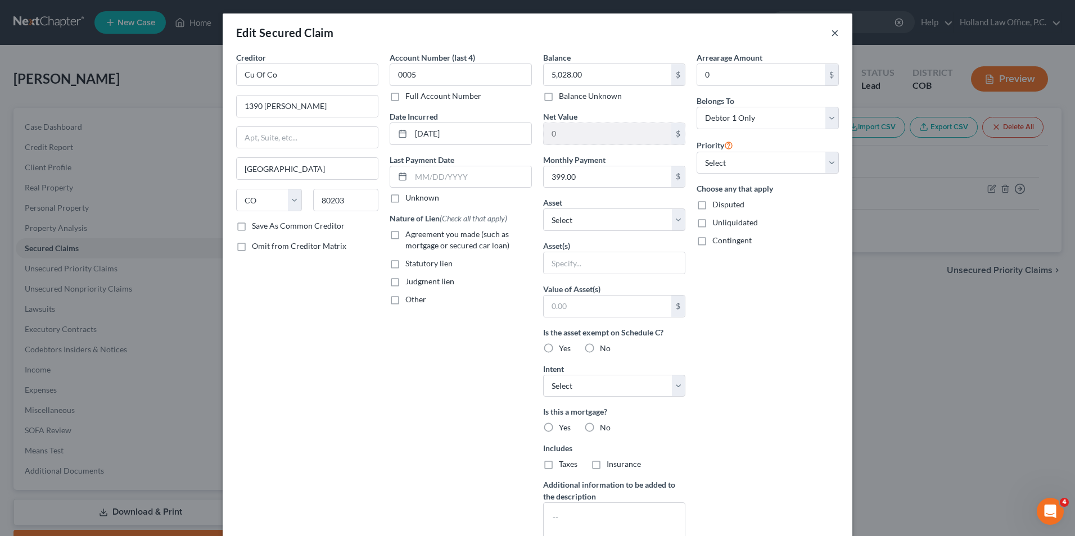
click at [831, 33] on button "×" at bounding box center [835, 32] width 8 height 13
